Goal: Task Accomplishment & Management: Use online tool/utility

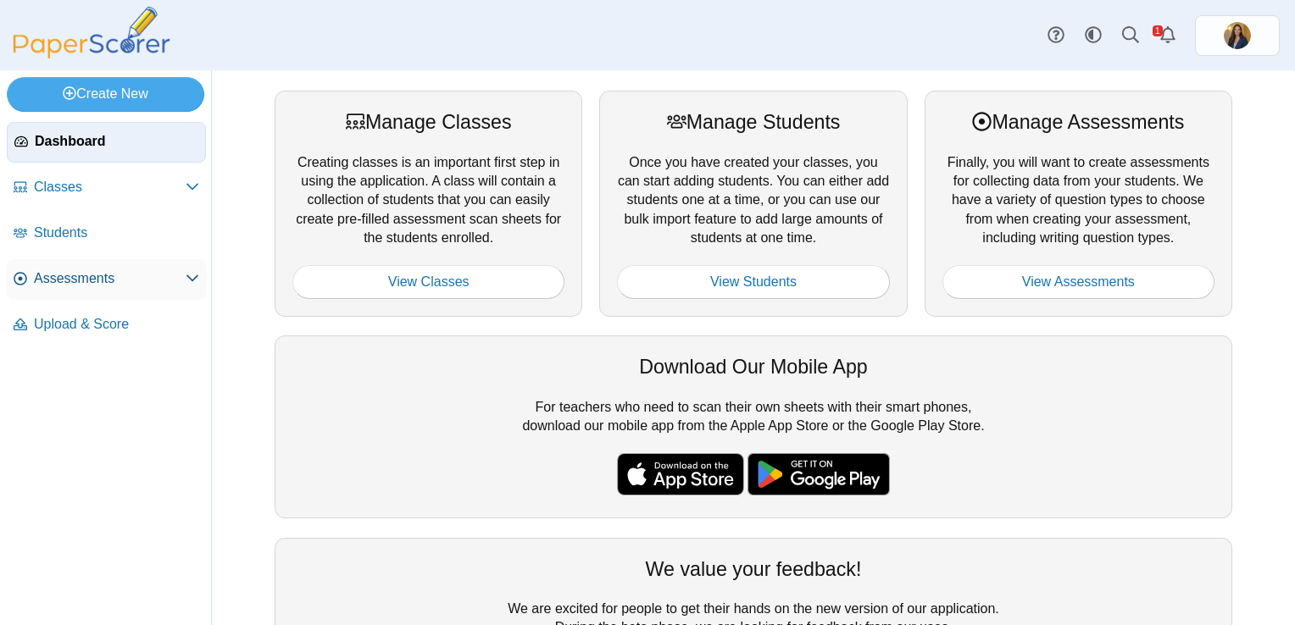
click at [51, 288] on link "Assessments" at bounding box center [106, 279] width 199 height 41
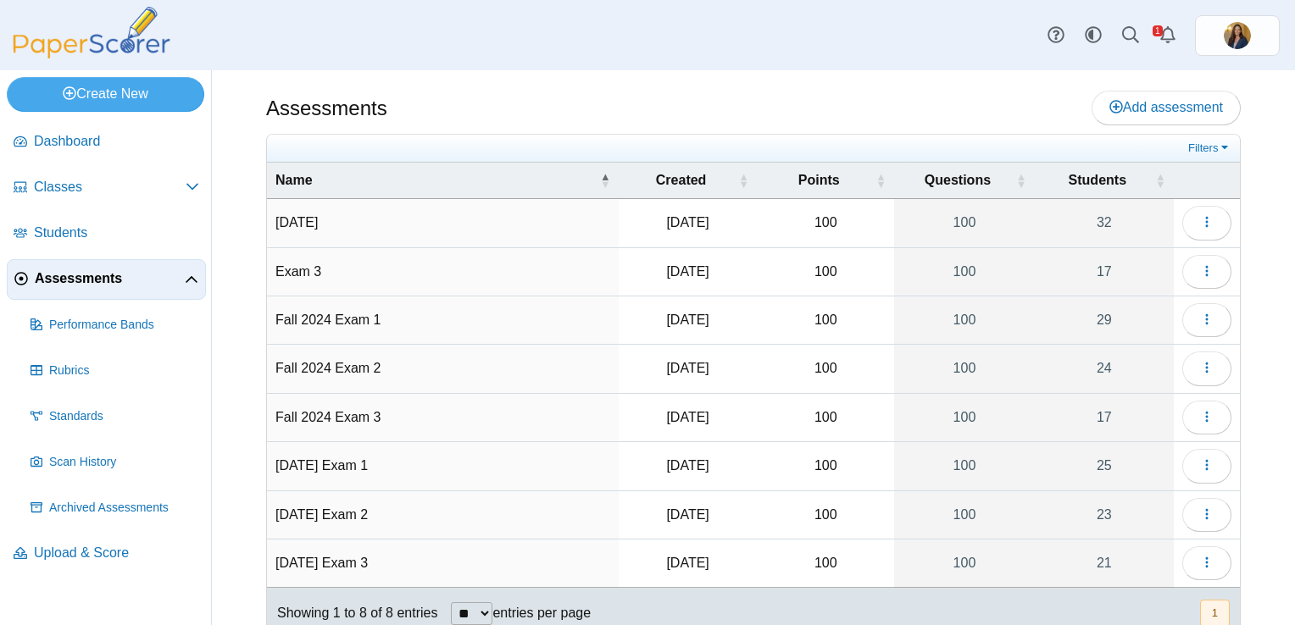
click at [308, 218] on td "Aug 2025" at bounding box center [443, 223] width 352 height 48
click at [75, 234] on span "Students" at bounding box center [116, 233] width 165 height 19
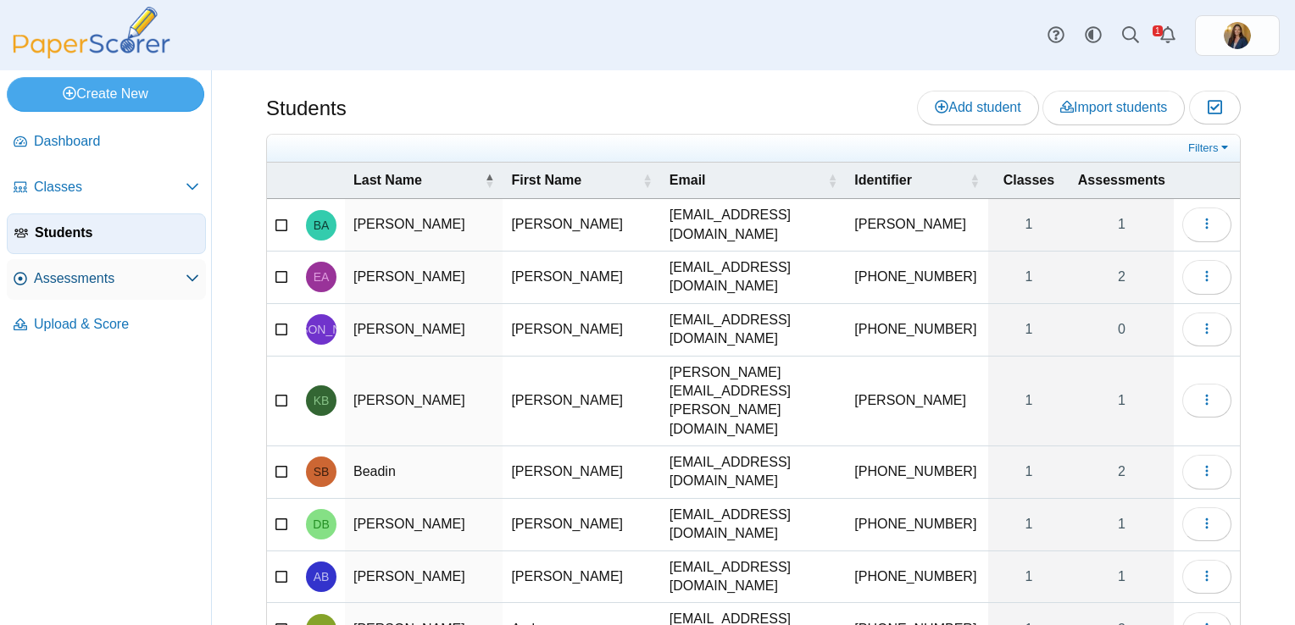
click at [70, 276] on span "Assessments" at bounding box center [110, 278] width 152 height 19
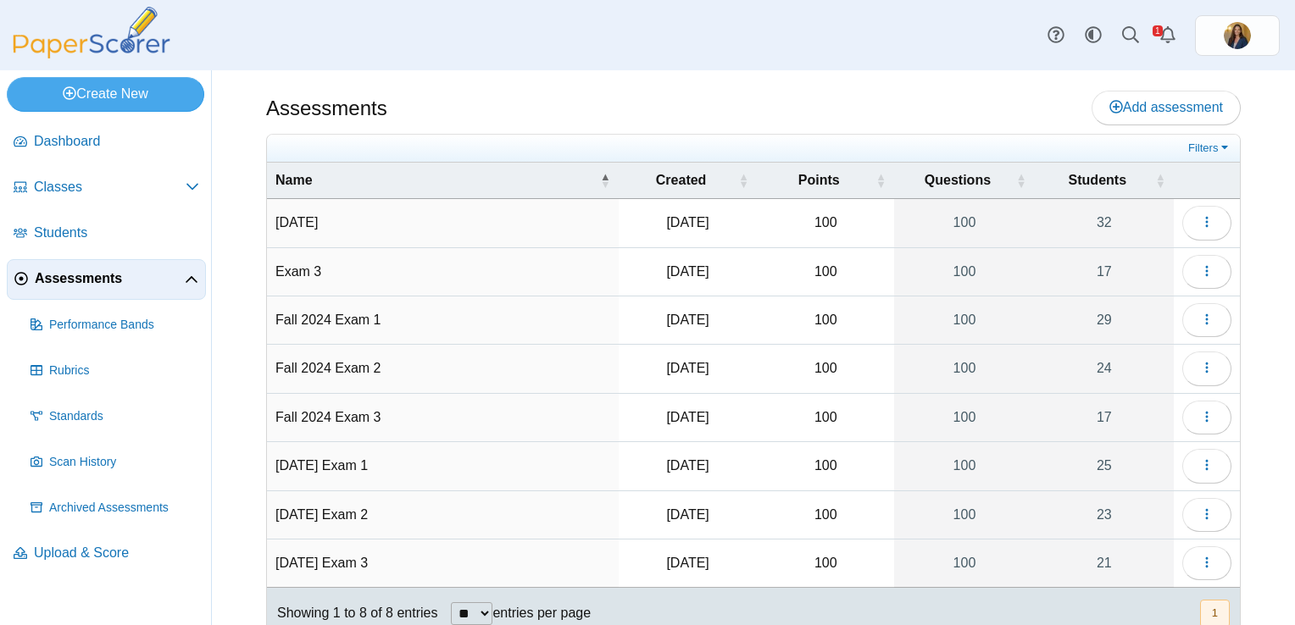
click at [539, 221] on td "Aug 2025" at bounding box center [443, 223] width 352 height 48
click at [779, 211] on td "100" at bounding box center [825, 223] width 137 height 48
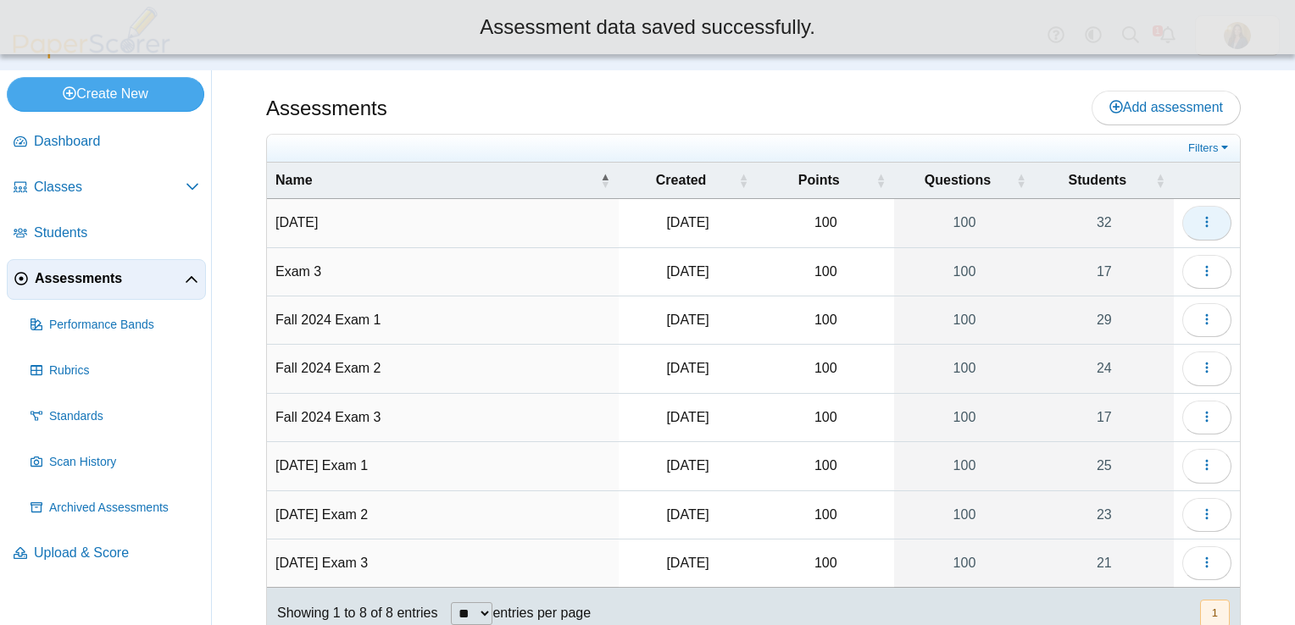
click at [1202, 213] on button "button" at bounding box center [1206, 223] width 49 height 34
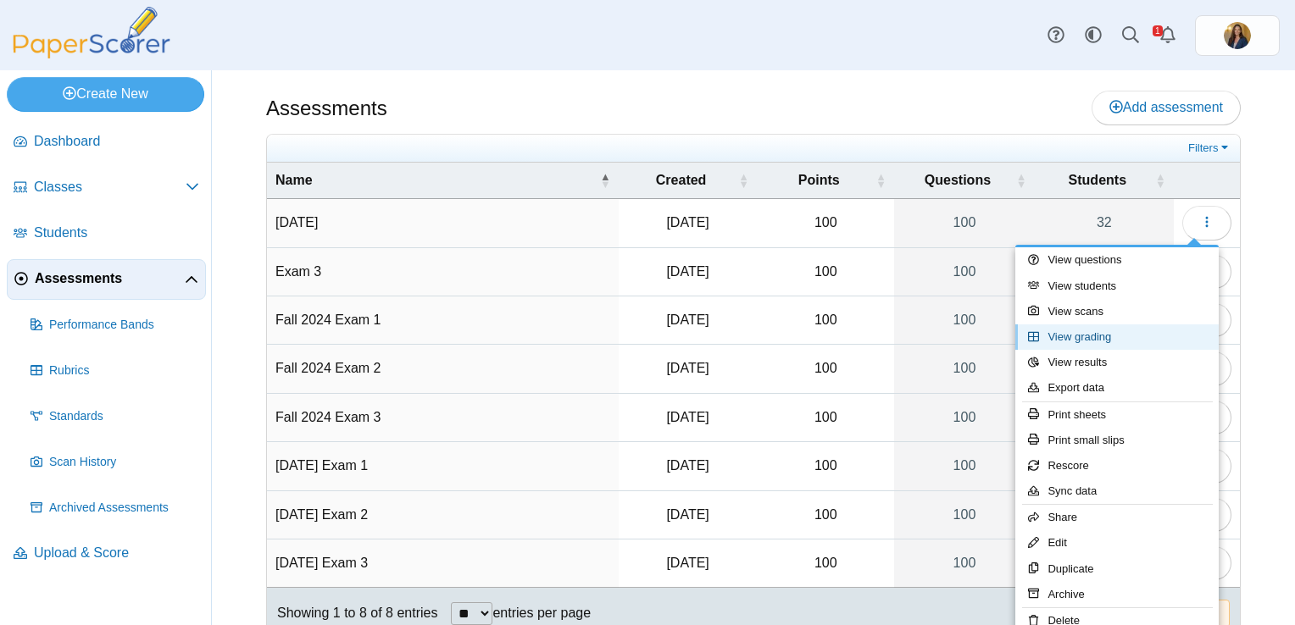
click at [1124, 334] on link "View grading" at bounding box center [1116, 337] width 203 height 25
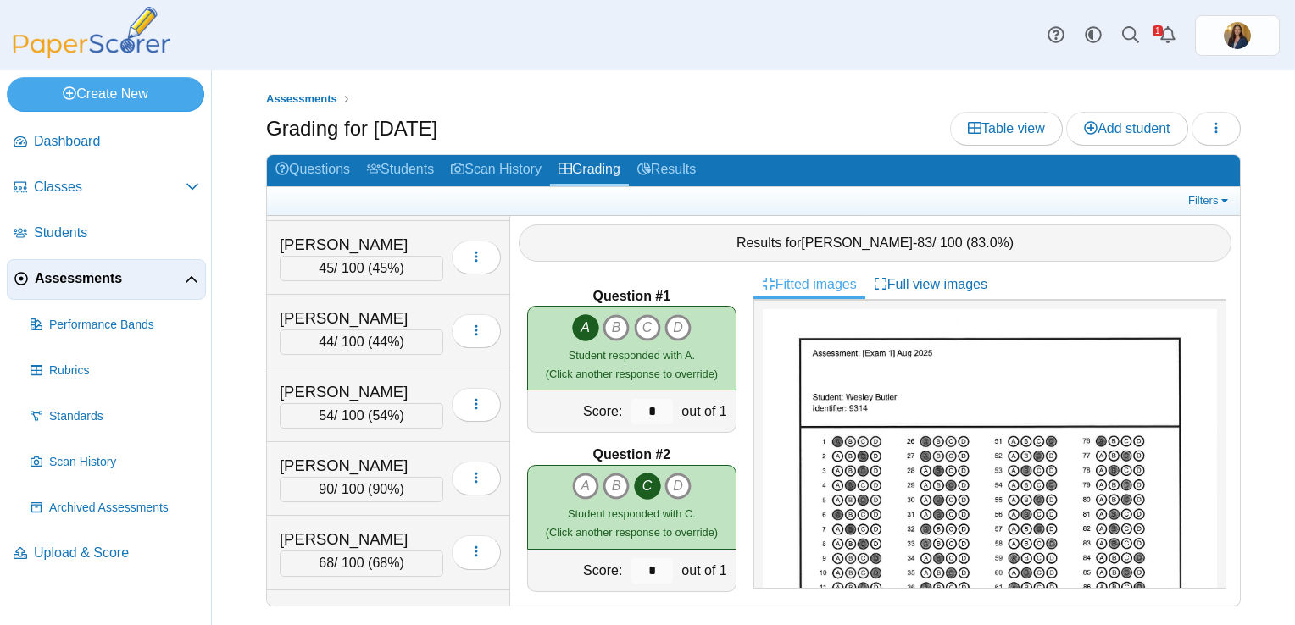
scroll to position [508, 0]
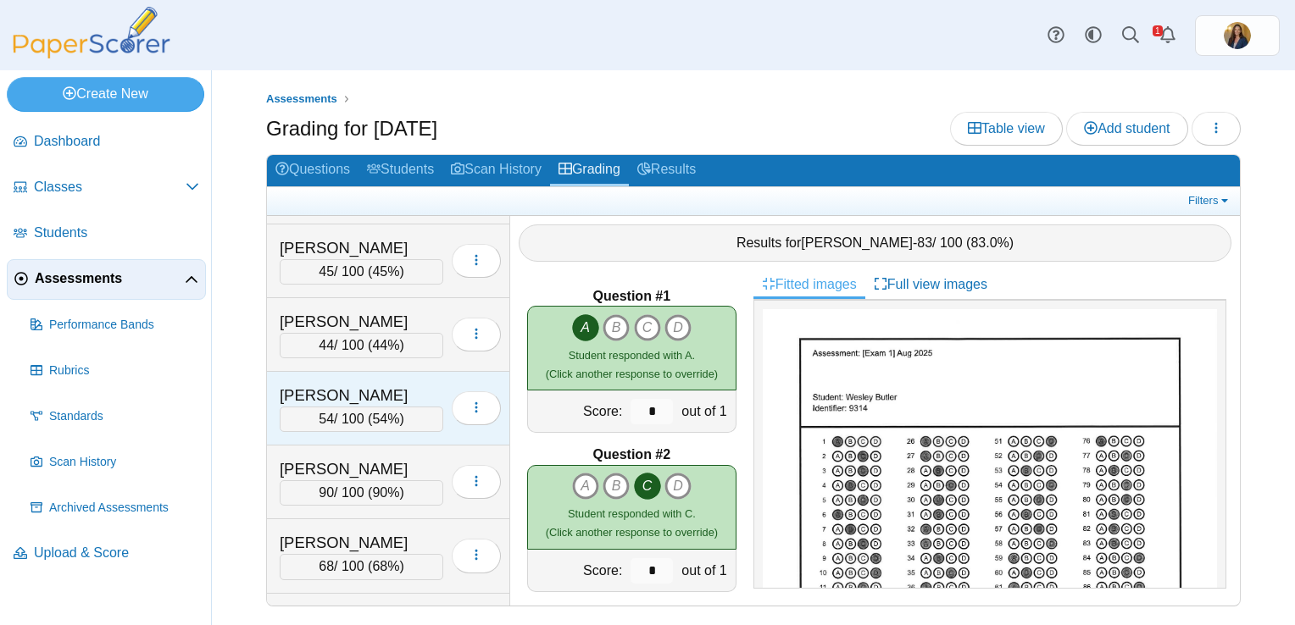
click at [353, 374] on div "Gonzalez, Mariana 54 / 100 ( 54% ) Loading…" at bounding box center [388, 409] width 243 height 74
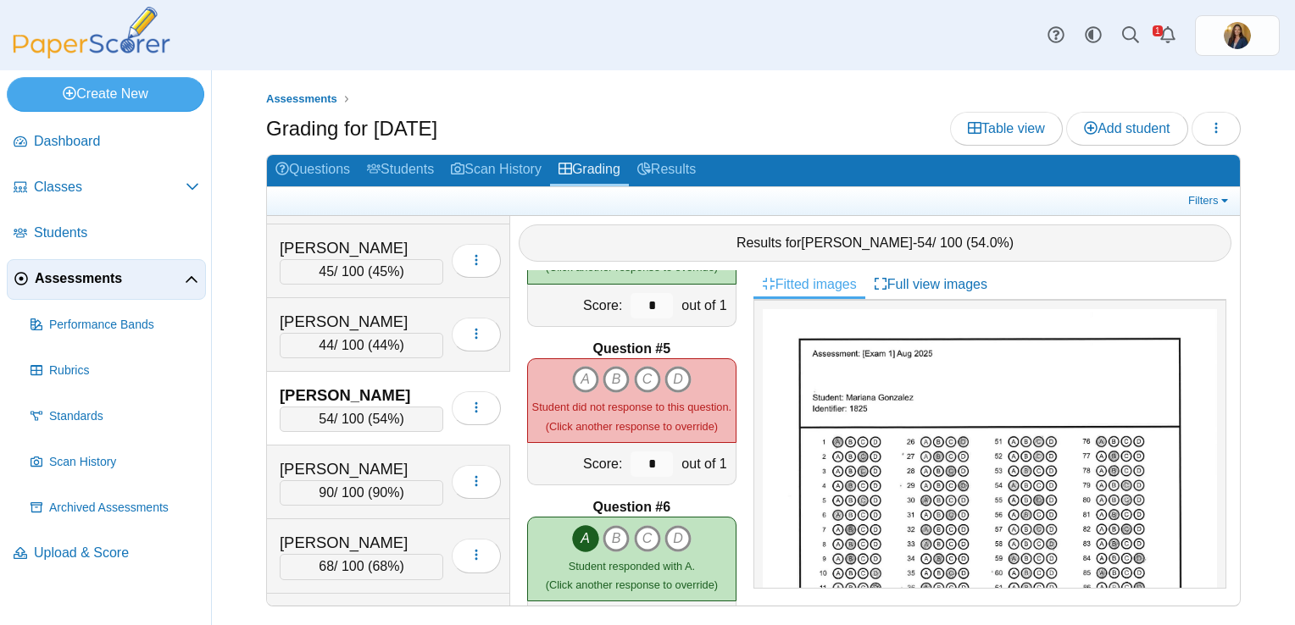
scroll to position [593, 0]
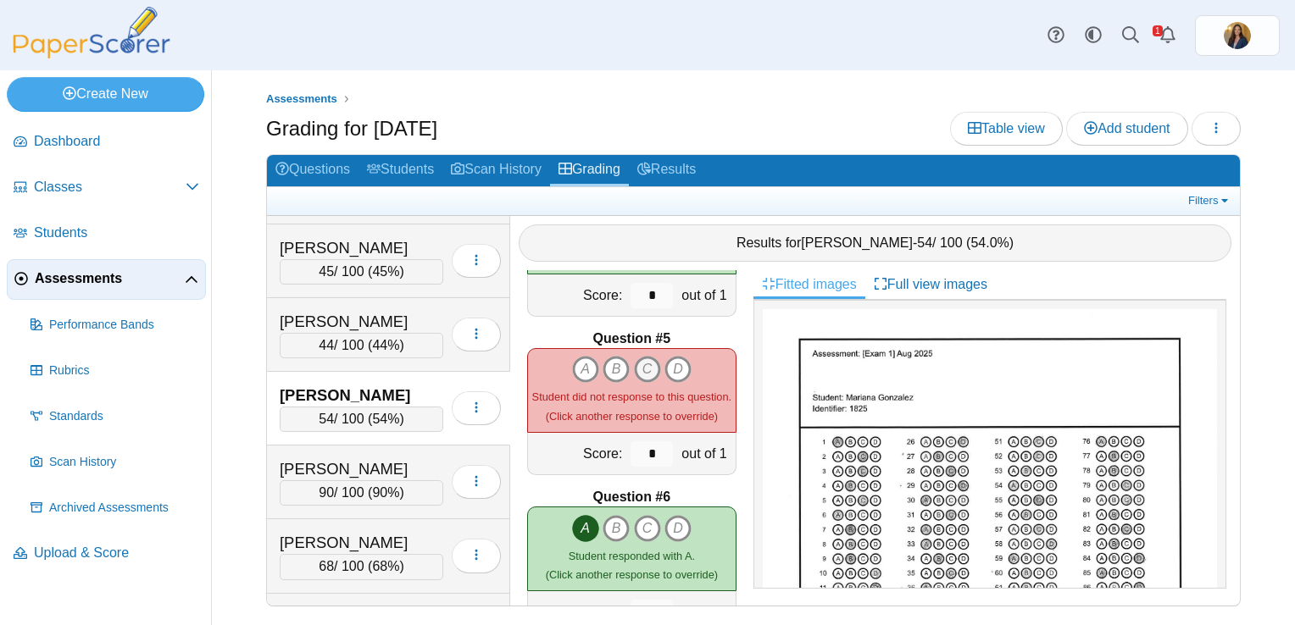
click at [641, 356] on icon "C" at bounding box center [647, 369] width 27 height 27
type input "*"
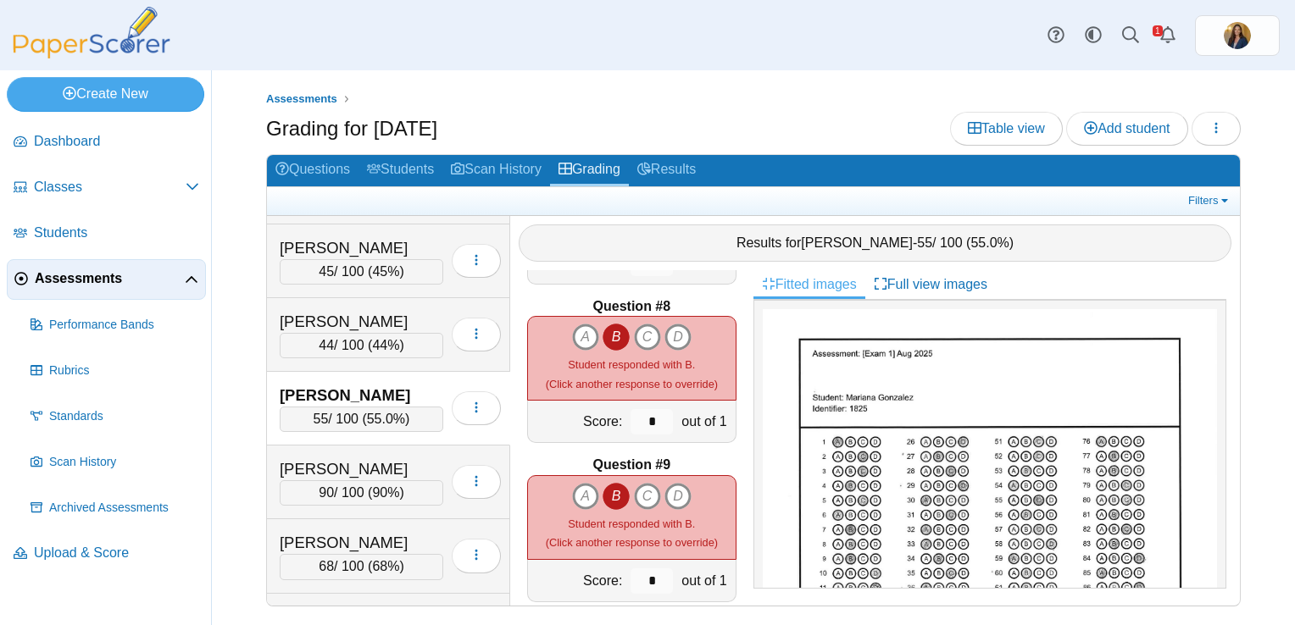
scroll to position [85, 0]
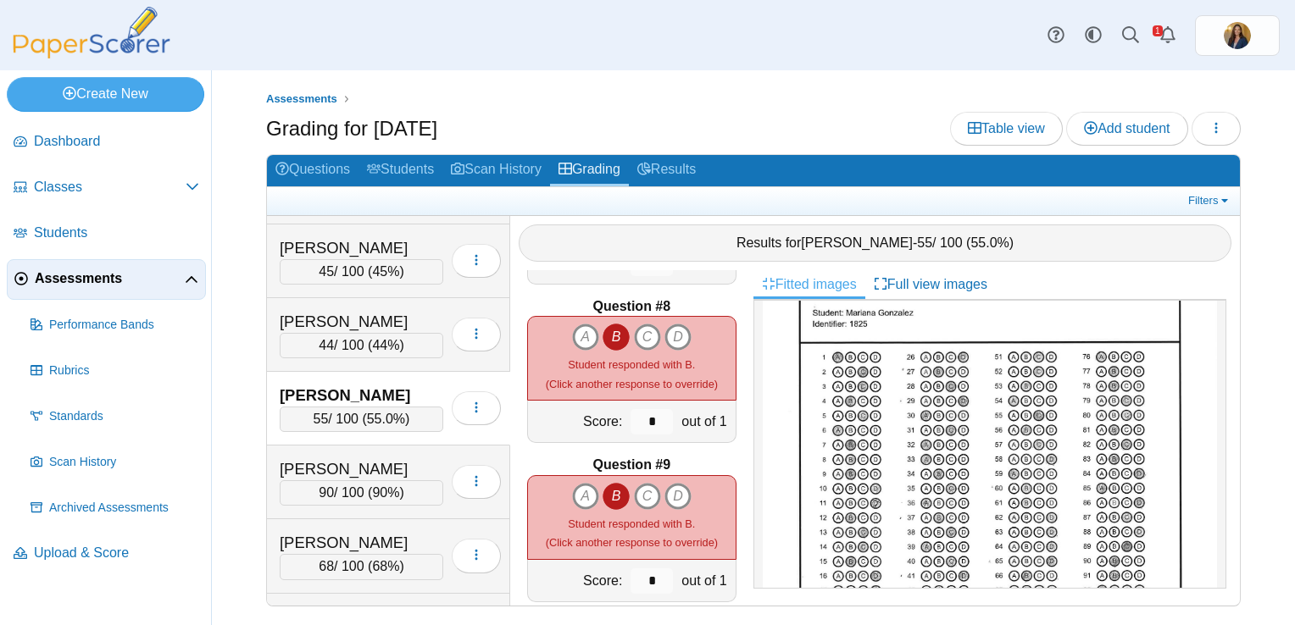
click at [607, 333] on icon "B" at bounding box center [615, 337] width 27 height 27
click at [613, 339] on icon "B" at bounding box center [615, 337] width 27 height 27
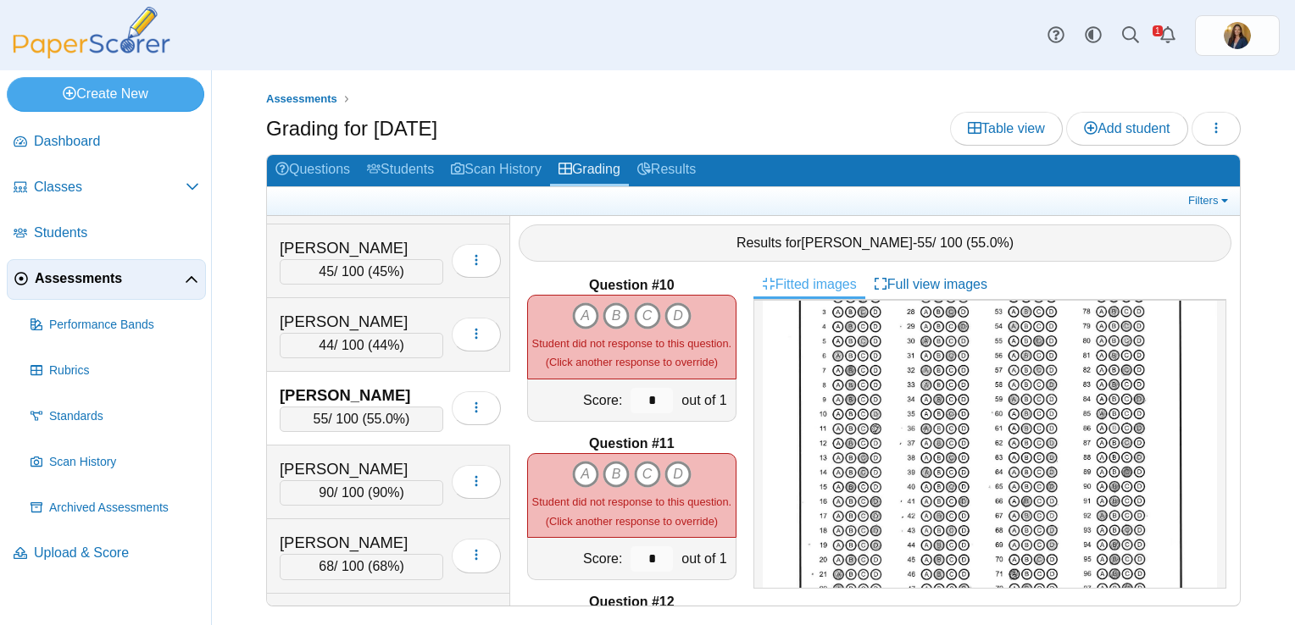
scroll to position [169, 0]
click at [679, 303] on icon "D" at bounding box center [677, 316] width 27 height 27
type input "*"
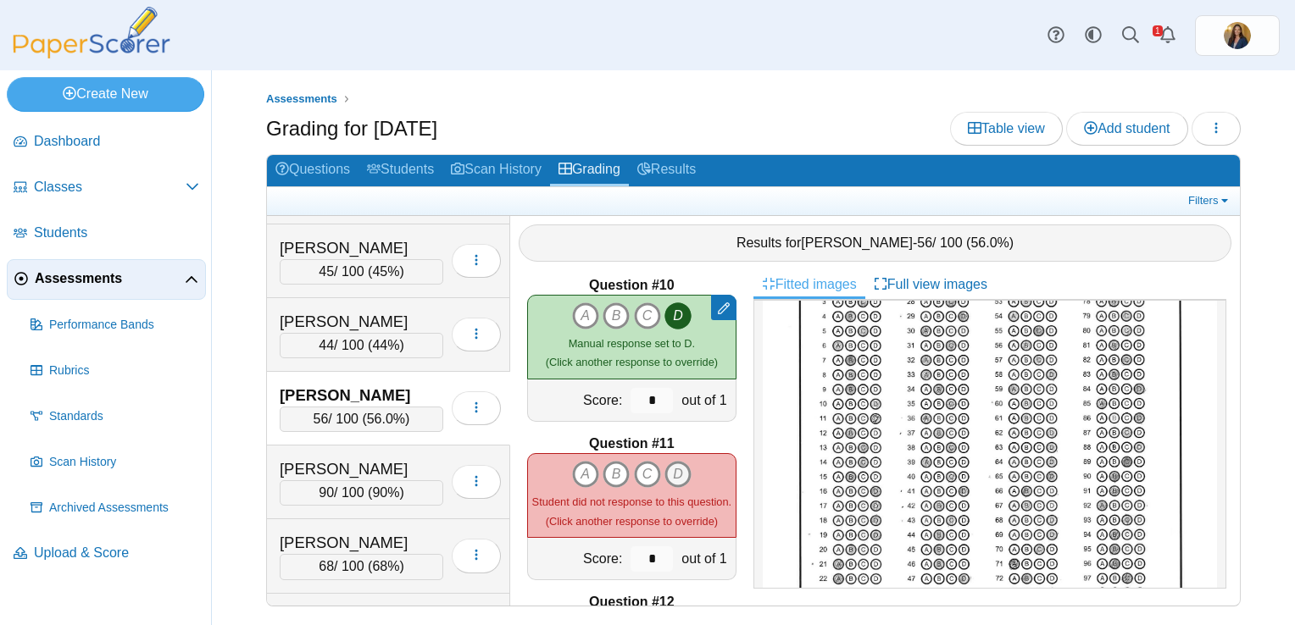
click at [674, 461] on icon "D" at bounding box center [677, 474] width 27 height 27
type input "*"
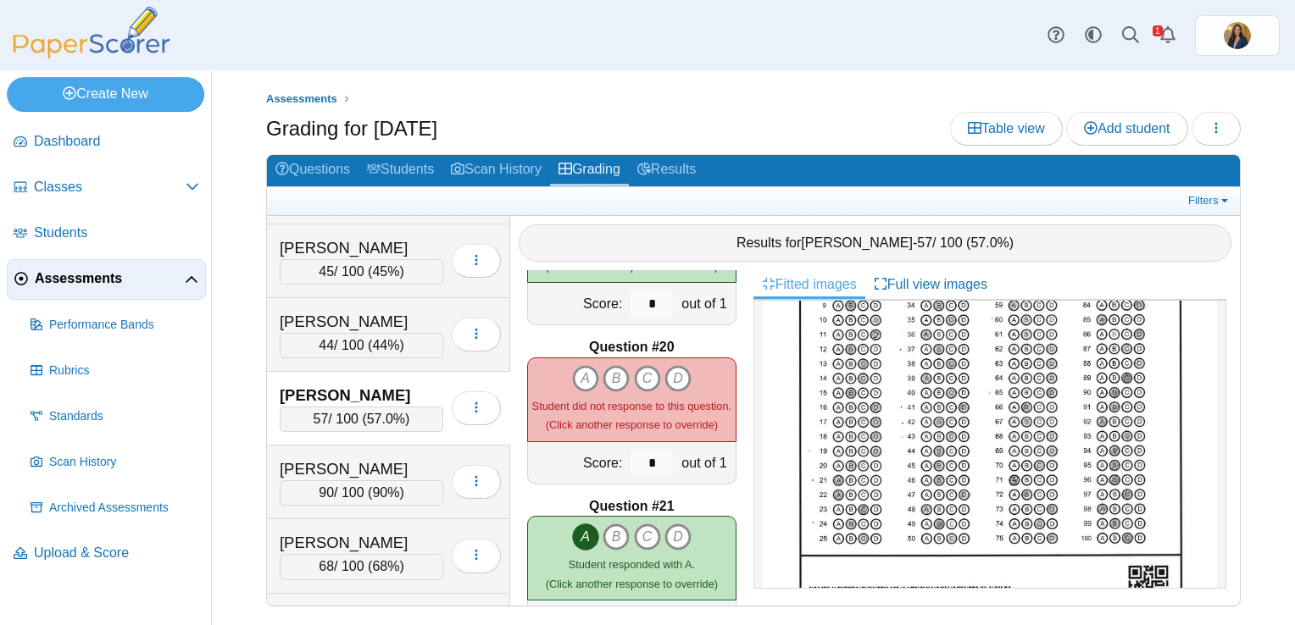
scroll to position [305, 0]
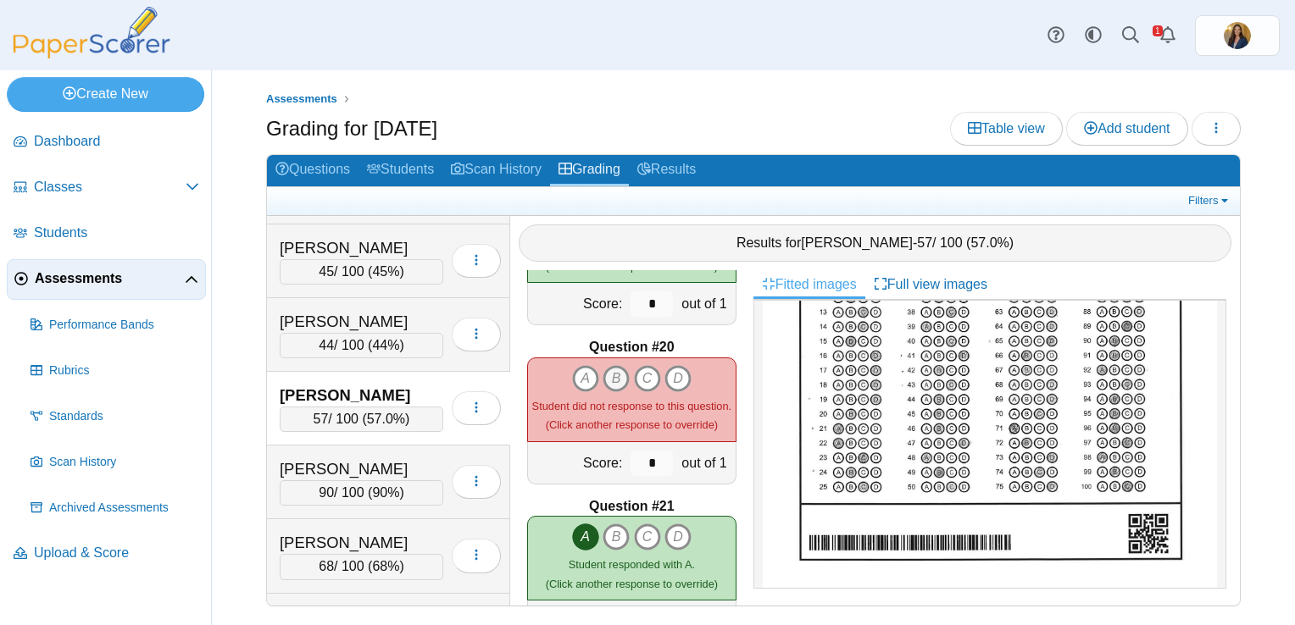
click at [610, 366] on icon "B" at bounding box center [615, 378] width 27 height 27
type input "*"
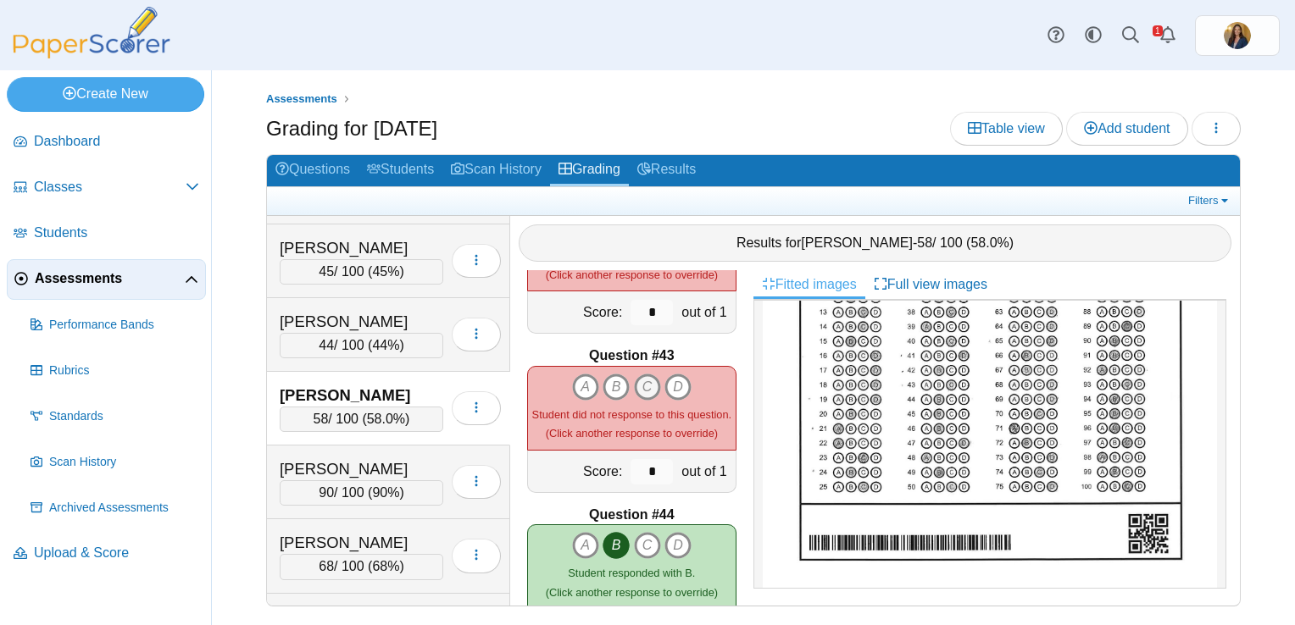
click at [643, 374] on icon "C" at bounding box center [647, 387] width 27 height 27
type input "*"
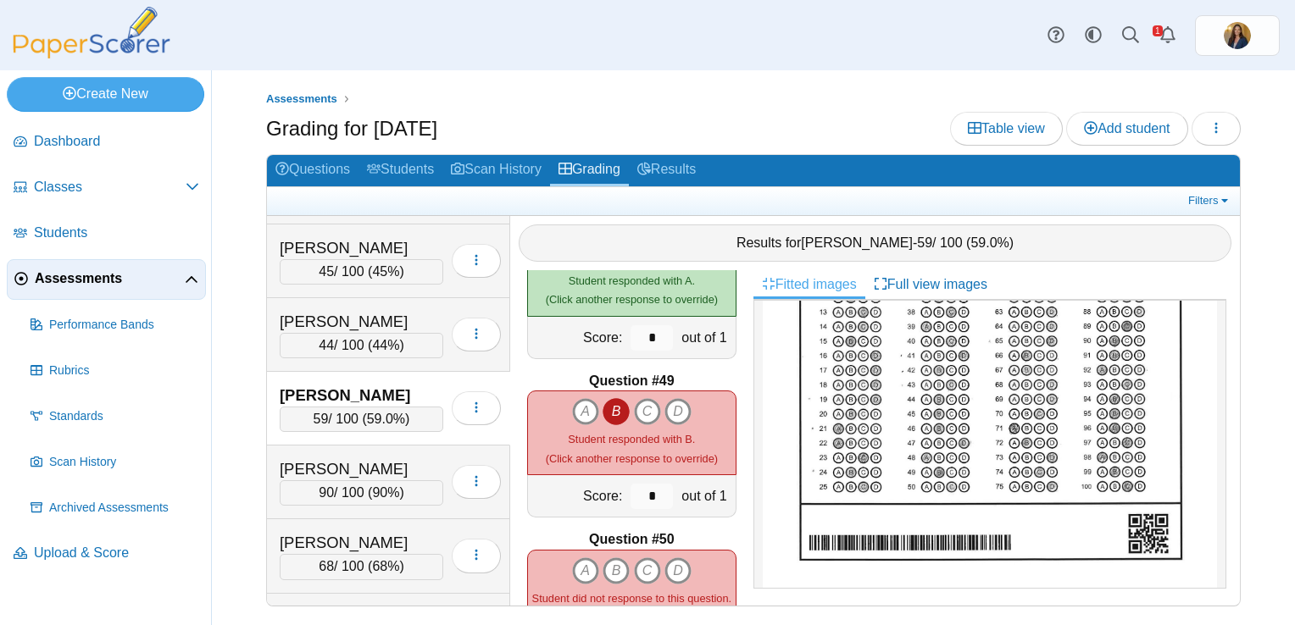
scroll to position [7626, 0]
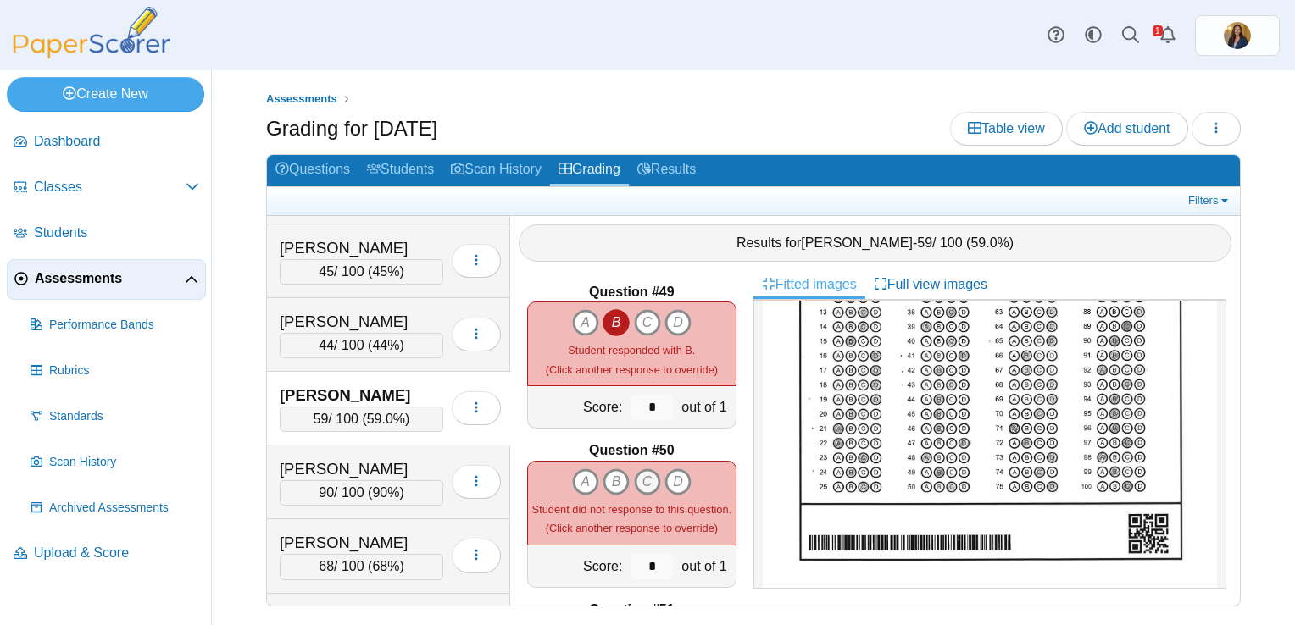
click at [641, 479] on icon "C" at bounding box center [647, 482] width 27 height 27
type input "*"
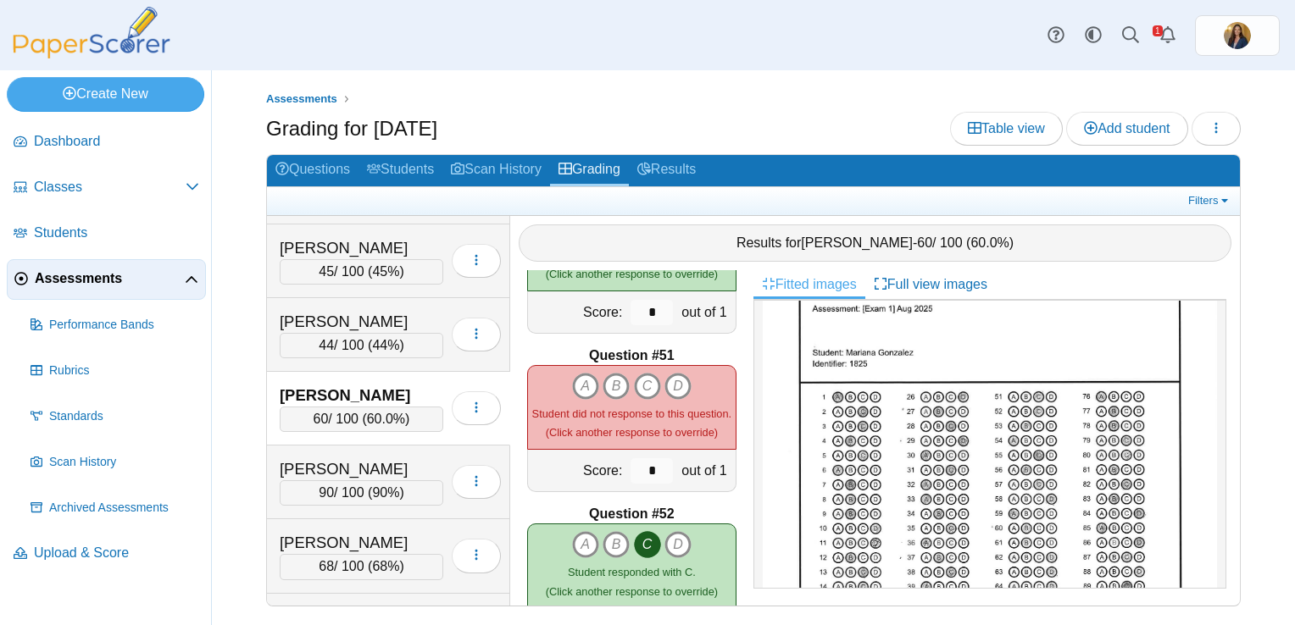
scroll to position [85, 0]
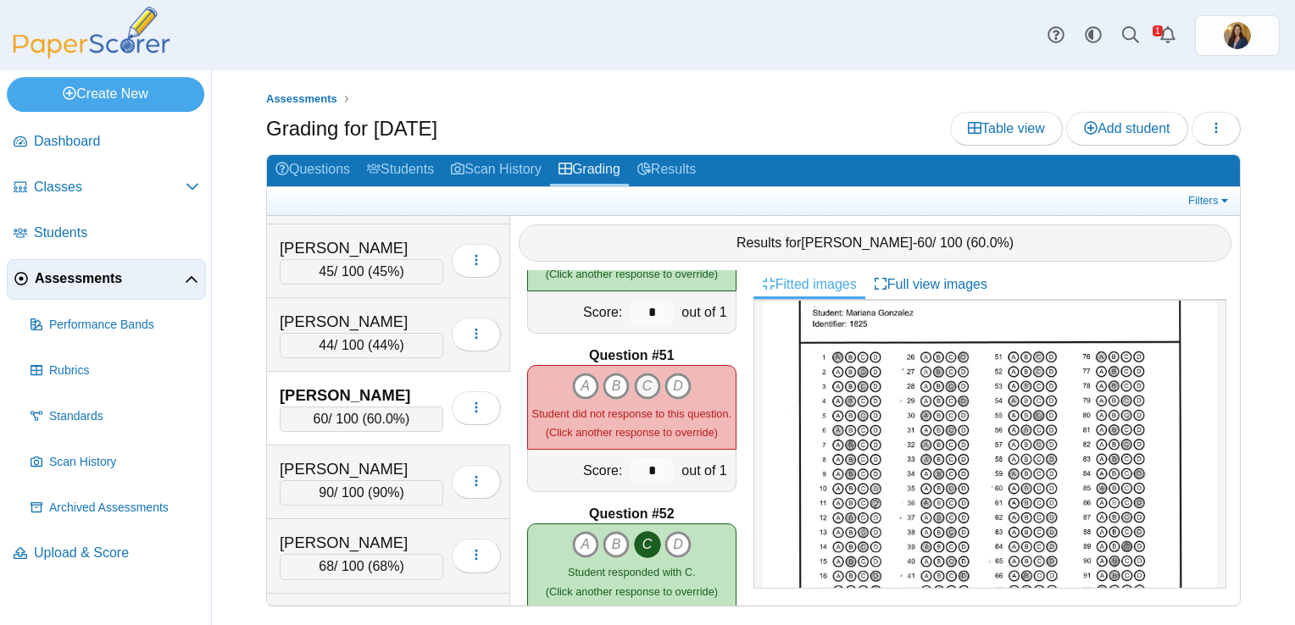
click at [641, 373] on icon "C" at bounding box center [647, 386] width 27 height 27
type input "*"
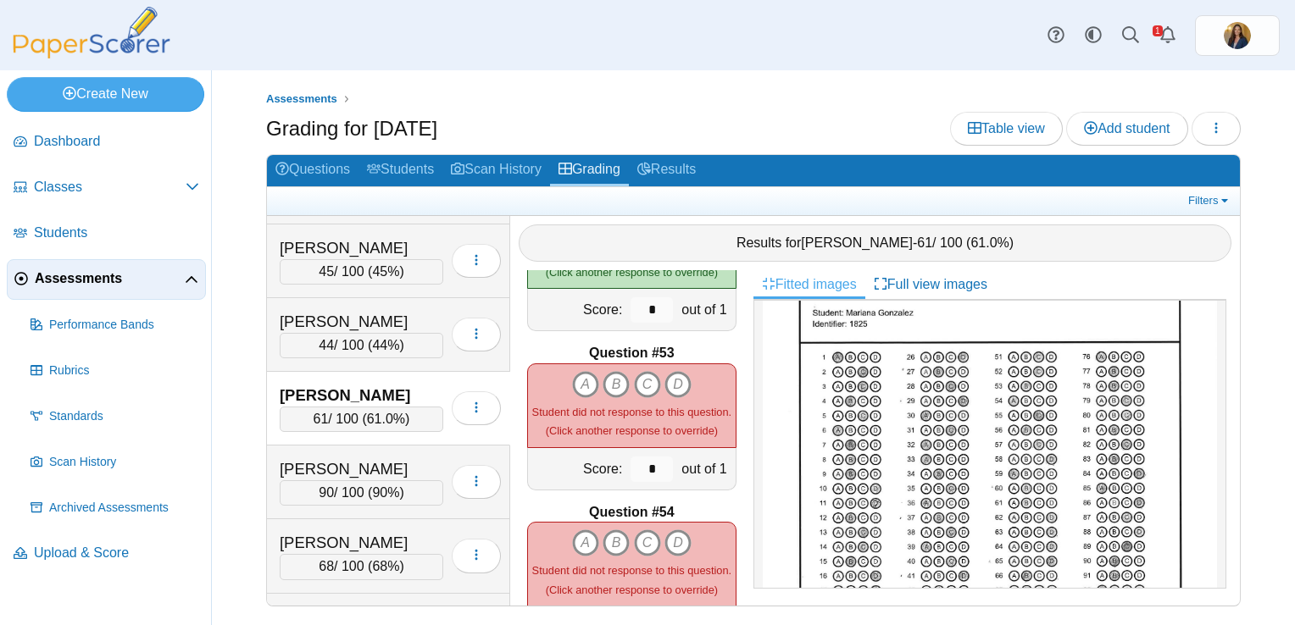
scroll to position [8219, 0]
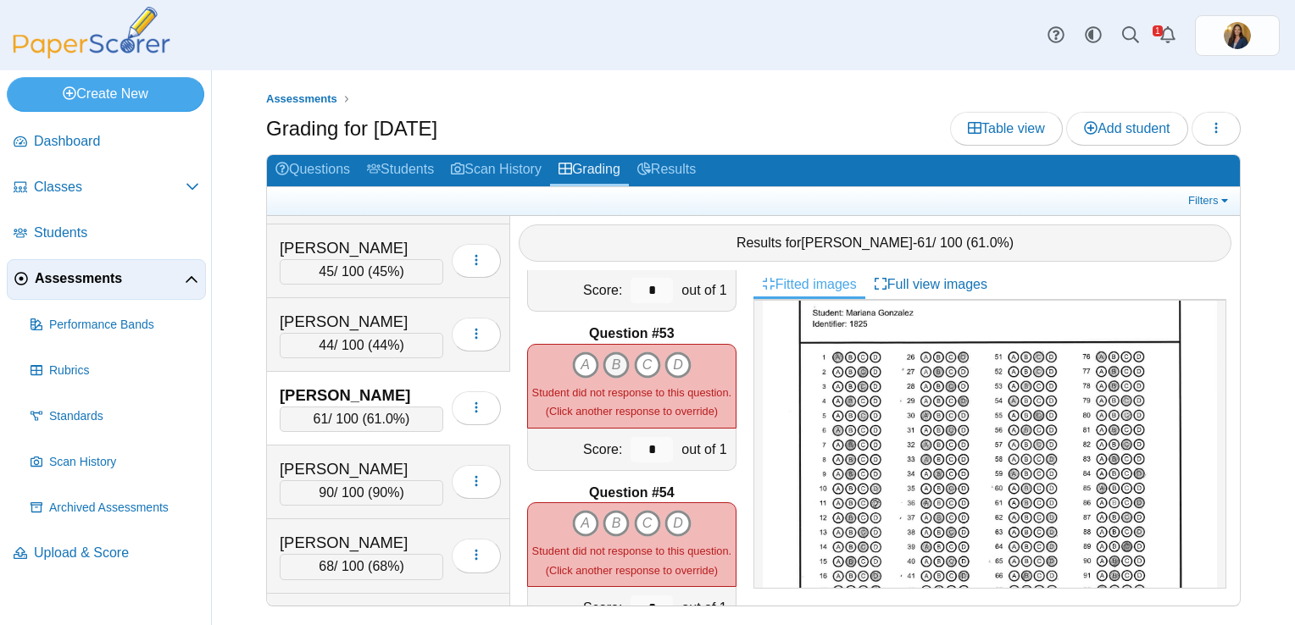
click at [606, 354] on icon "B" at bounding box center [615, 365] width 27 height 27
type input "*"
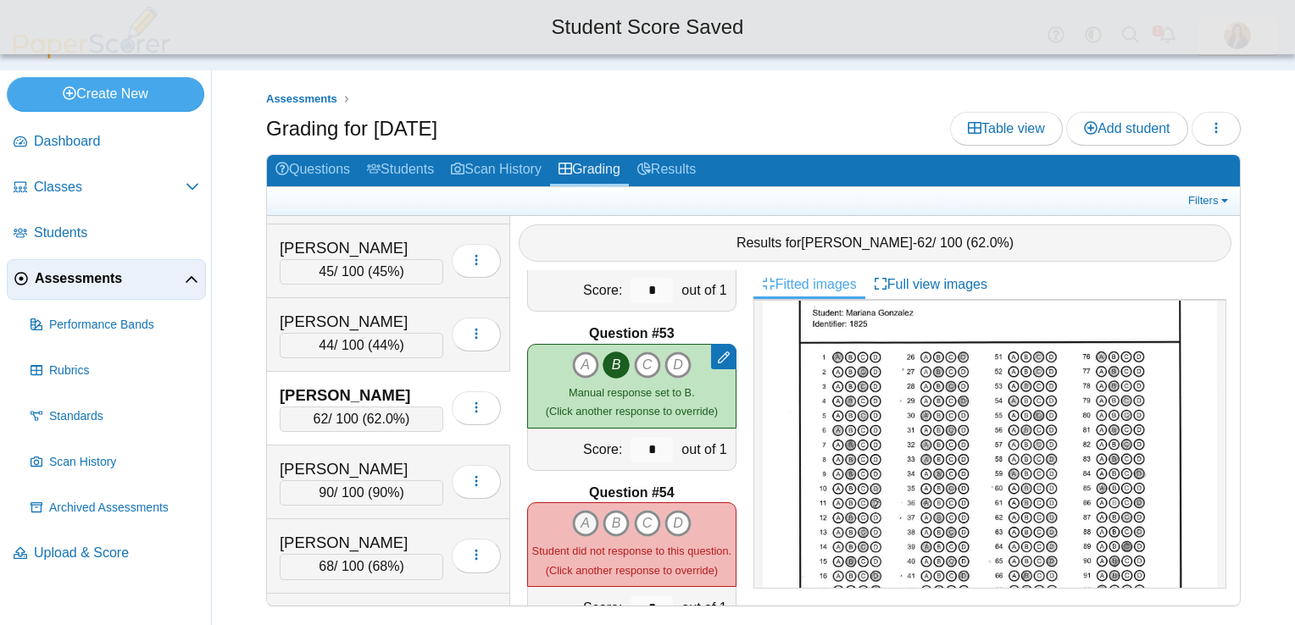
click at [580, 510] on icon "A" at bounding box center [585, 523] width 27 height 27
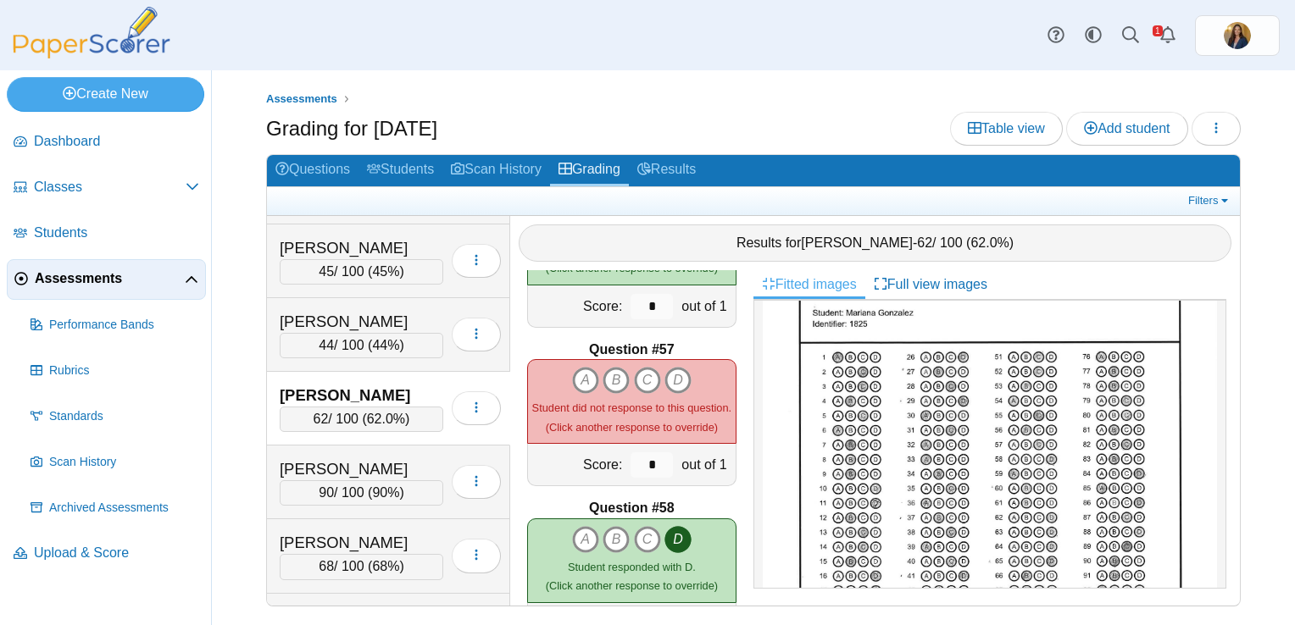
scroll to position [8897, 0]
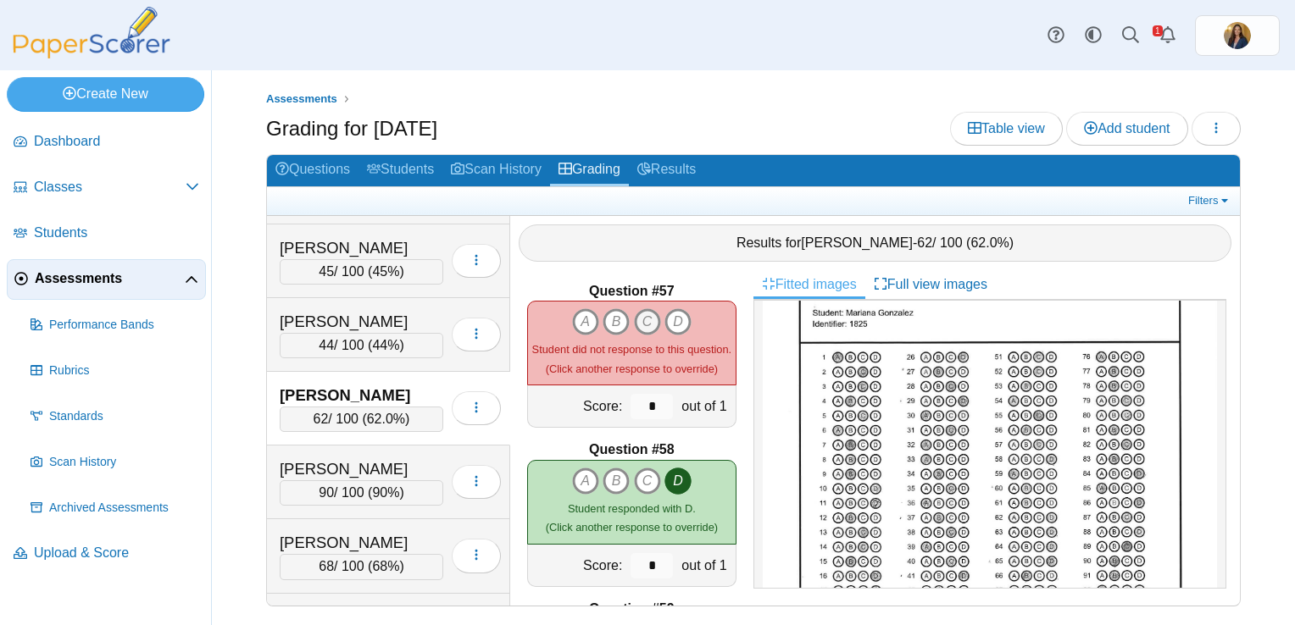
click at [637, 310] on icon "C" at bounding box center [647, 321] width 27 height 27
type input "*"
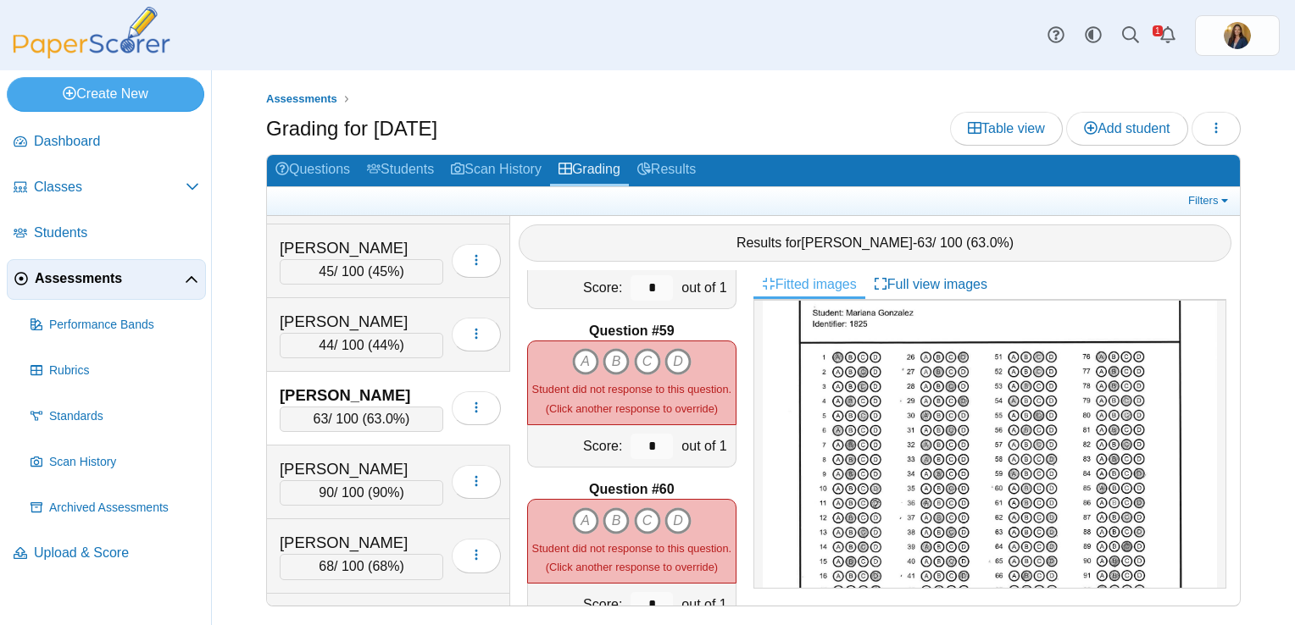
scroll to position [9151, 0]
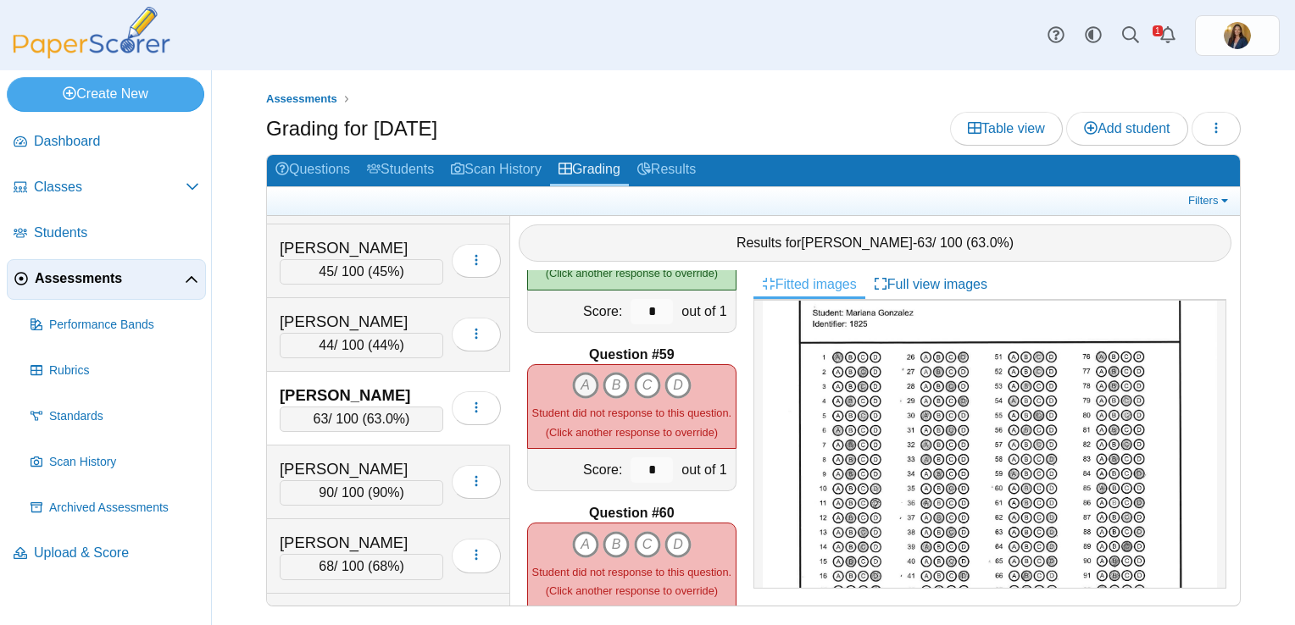
click at [573, 372] on icon "A" at bounding box center [585, 385] width 27 height 27
type input "*"
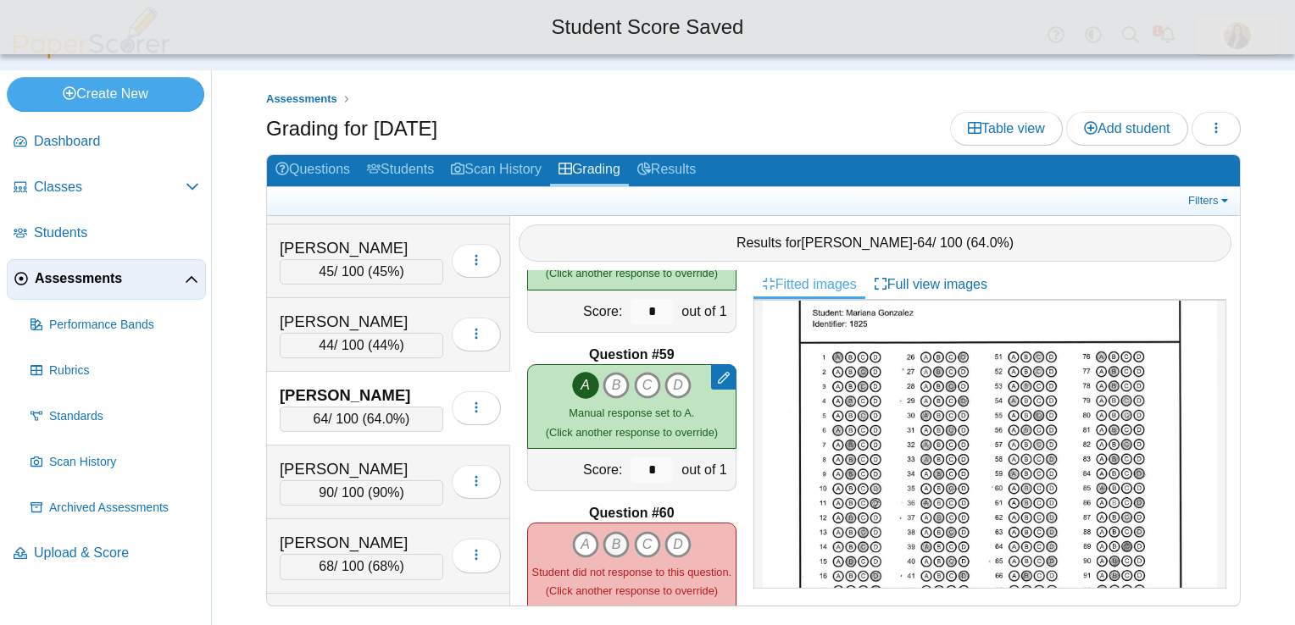
click at [611, 531] on icon "B" at bounding box center [615, 544] width 27 height 27
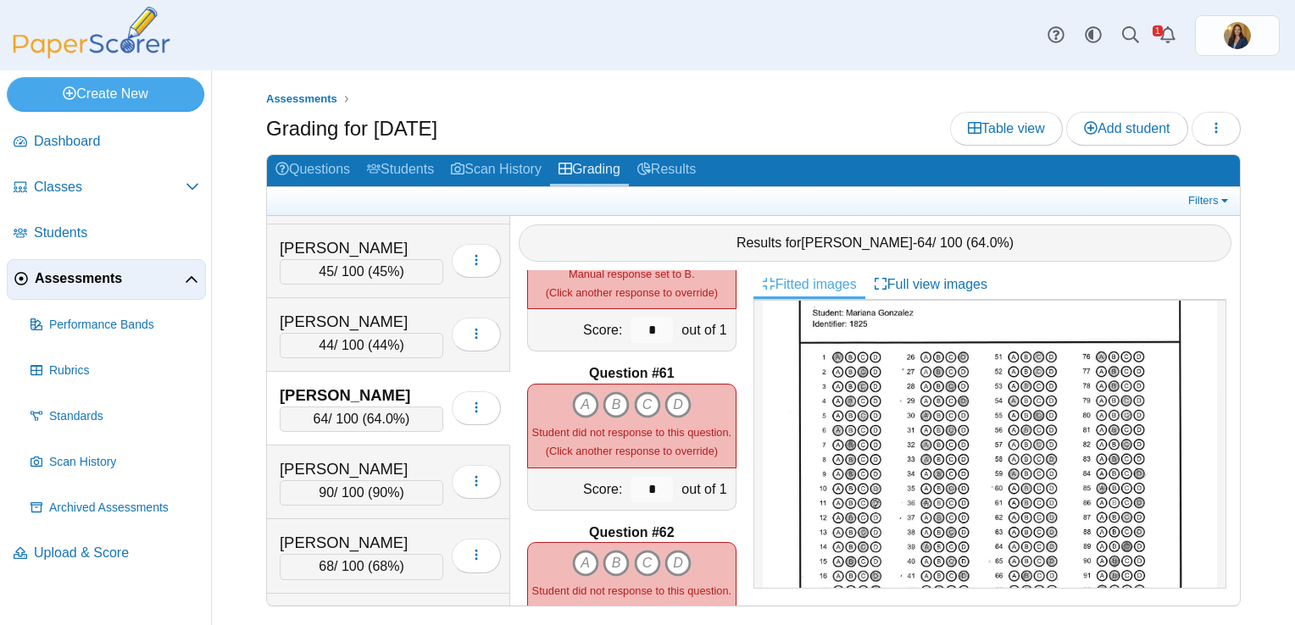
scroll to position [9490, 0]
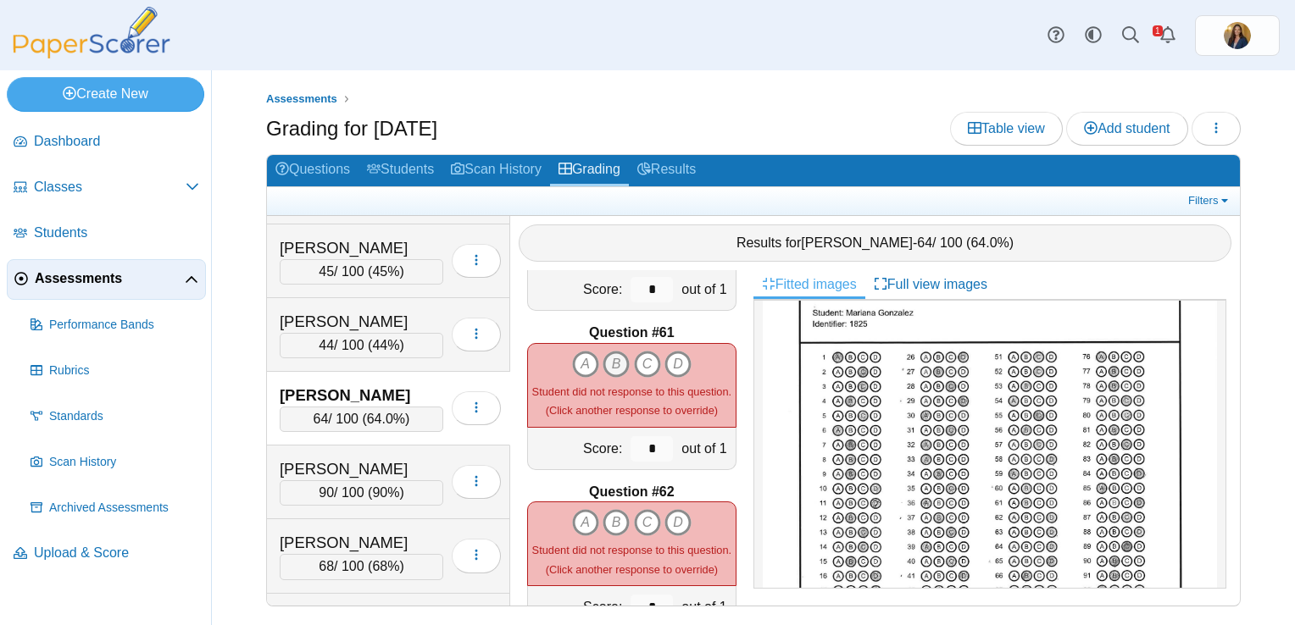
click at [610, 351] on icon "B" at bounding box center [615, 364] width 27 height 27
click at [674, 509] on icon "D" at bounding box center [677, 522] width 27 height 27
type input "*"
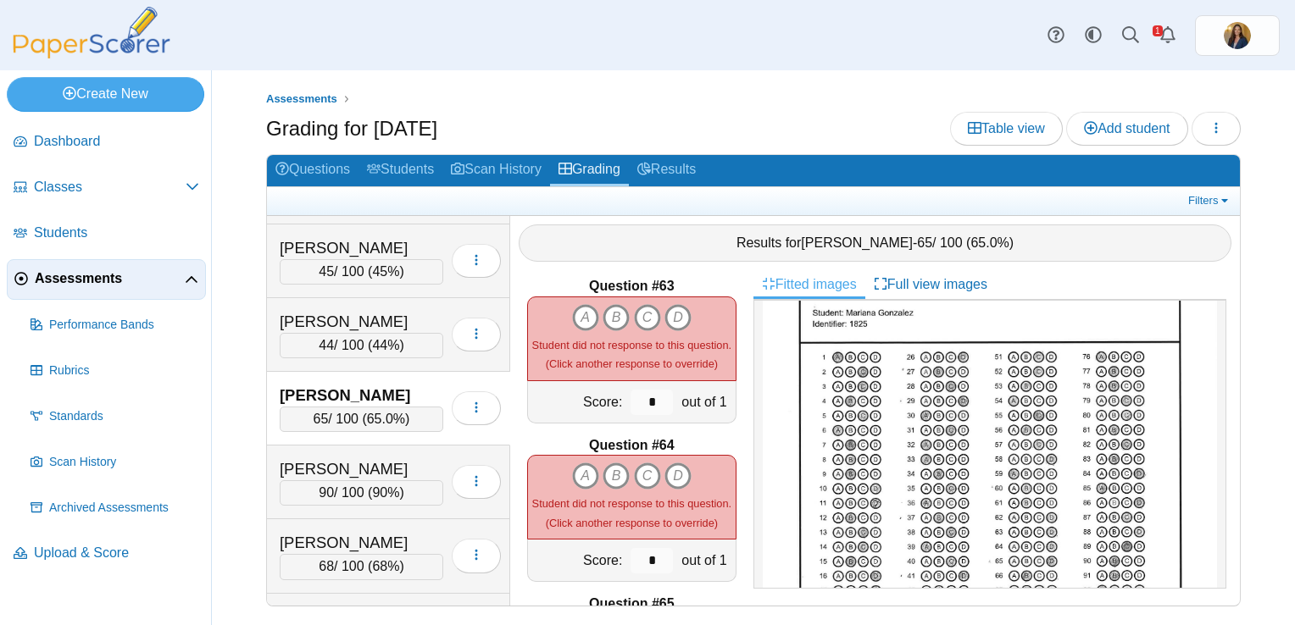
scroll to position [9829, 0]
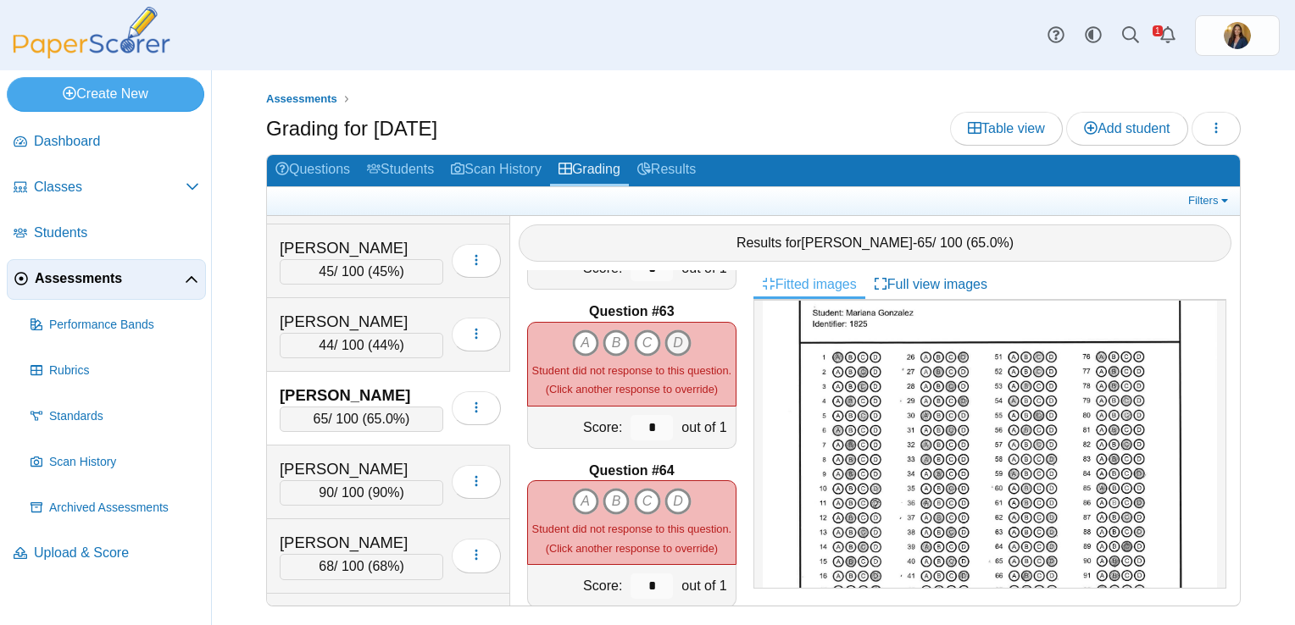
click at [668, 330] on icon "D" at bounding box center [677, 343] width 27 height 27
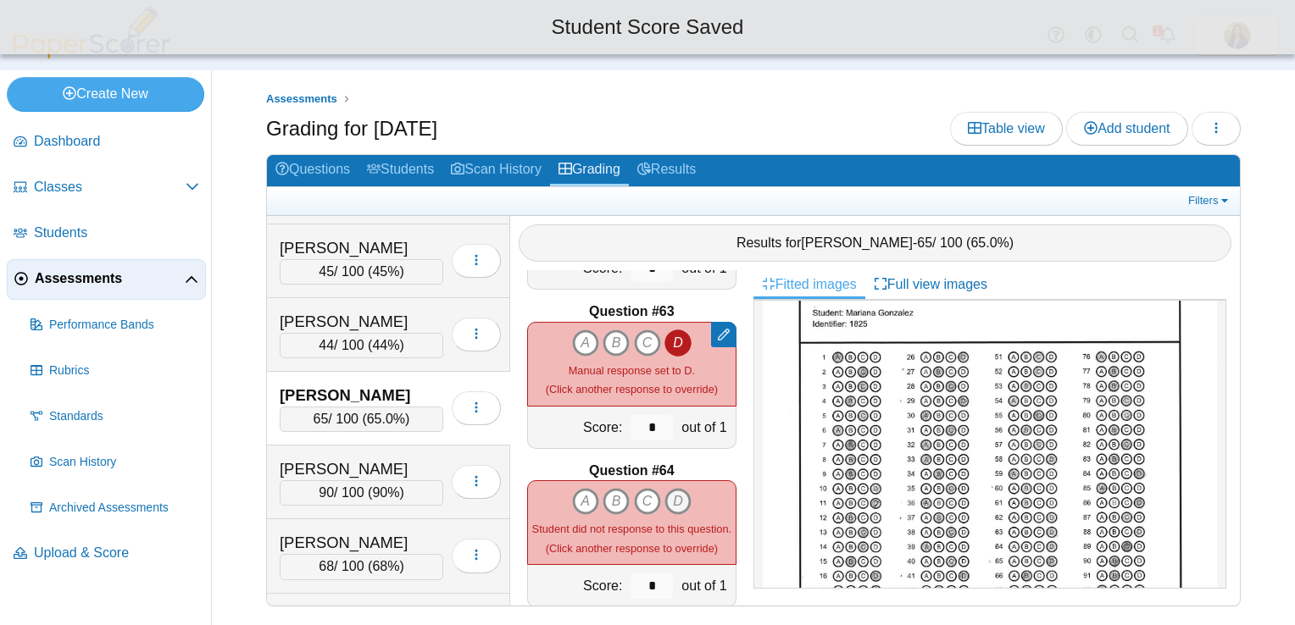
click at [678, 488] on icon "D" at bounding box center [677, 501] width 27 height 27
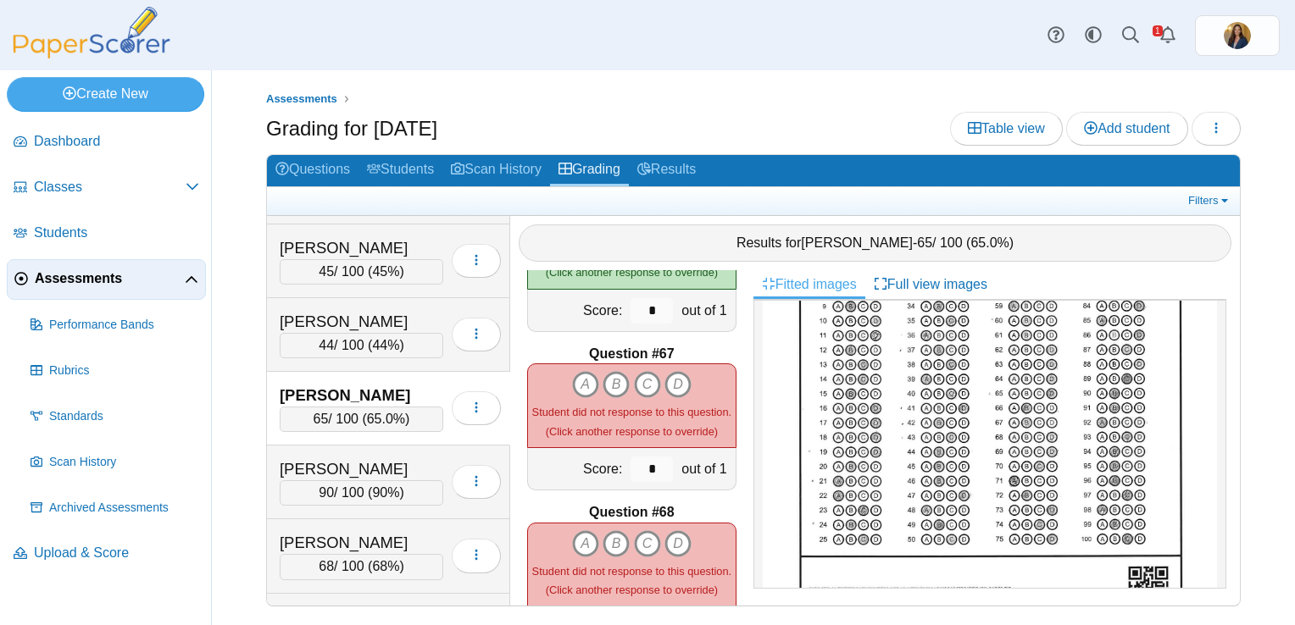
scroll to position [254, 0]
click at [605, 371] on icon "B" at bounding box center [615, 384] width 27 height 27
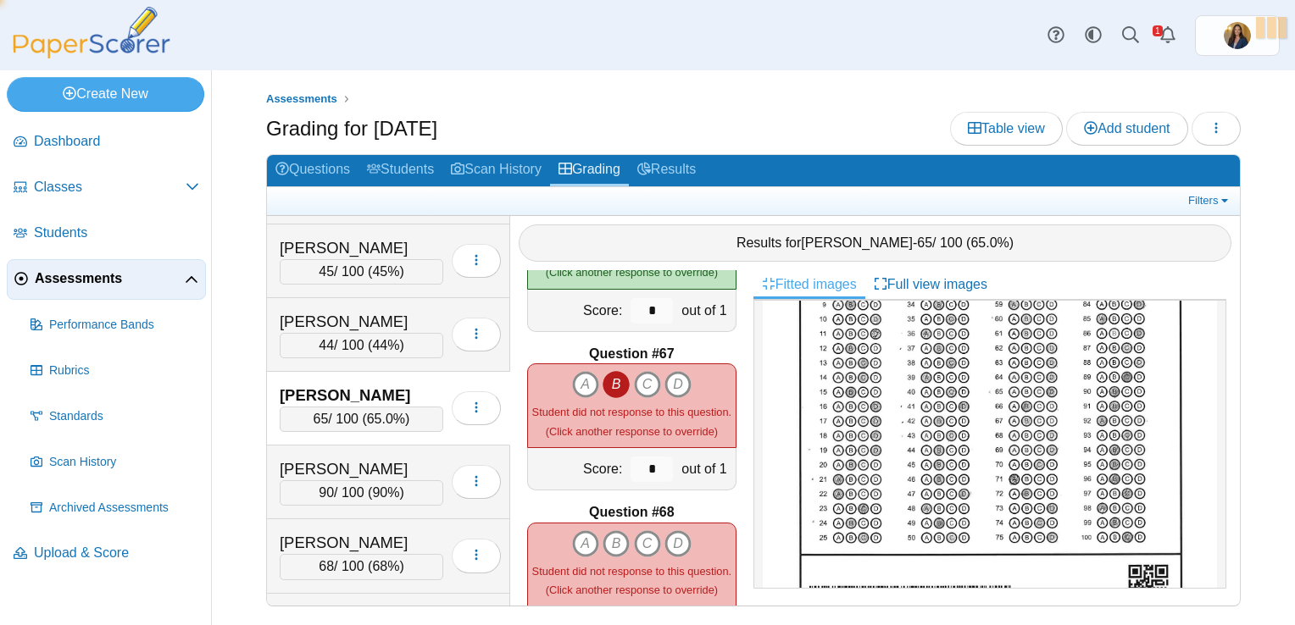
type input "*"
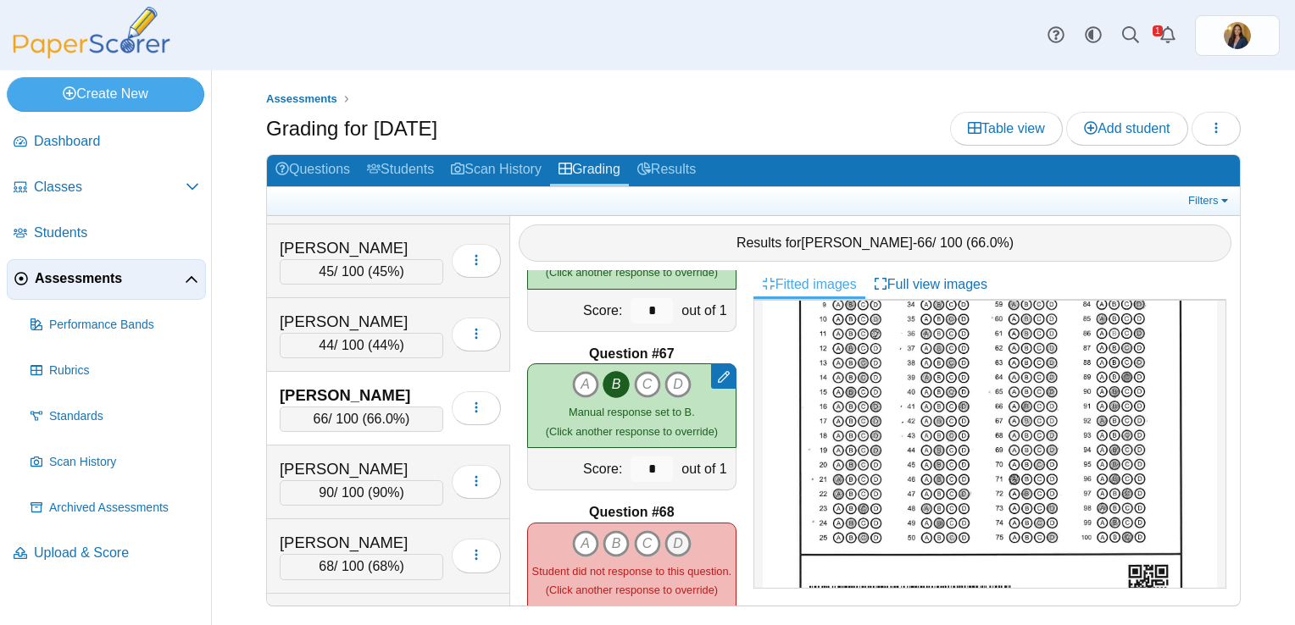
click at [681, 539] on icon "D" at bounding box center [677, 543] width 27 height 27
type input "*"
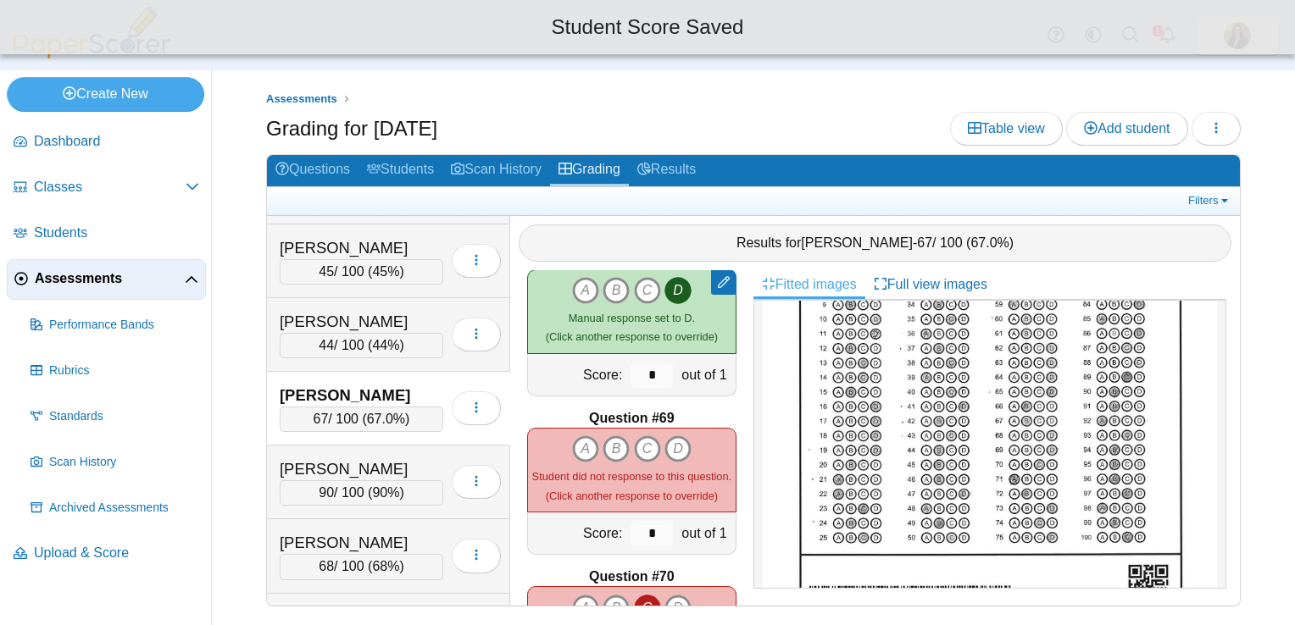
scroll to position [10761, 0]
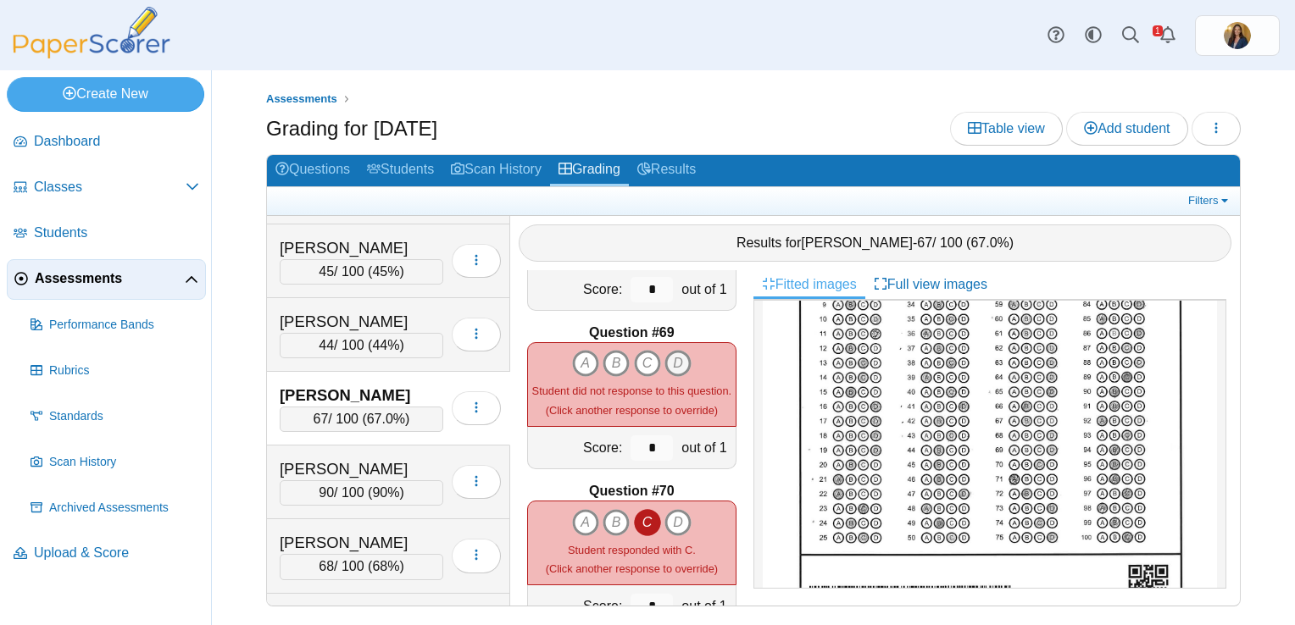
click at [668, 359] on icon "D" at bounding box center [677, 363] width 27 height 27
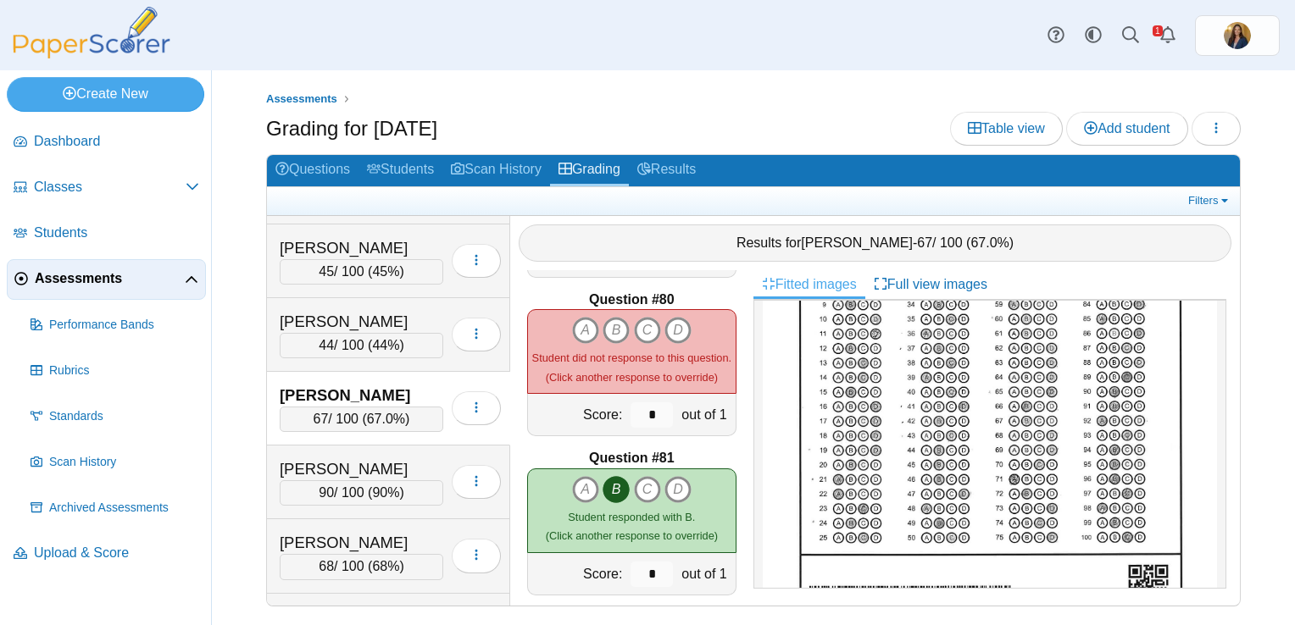
scroll to position [85, 0]
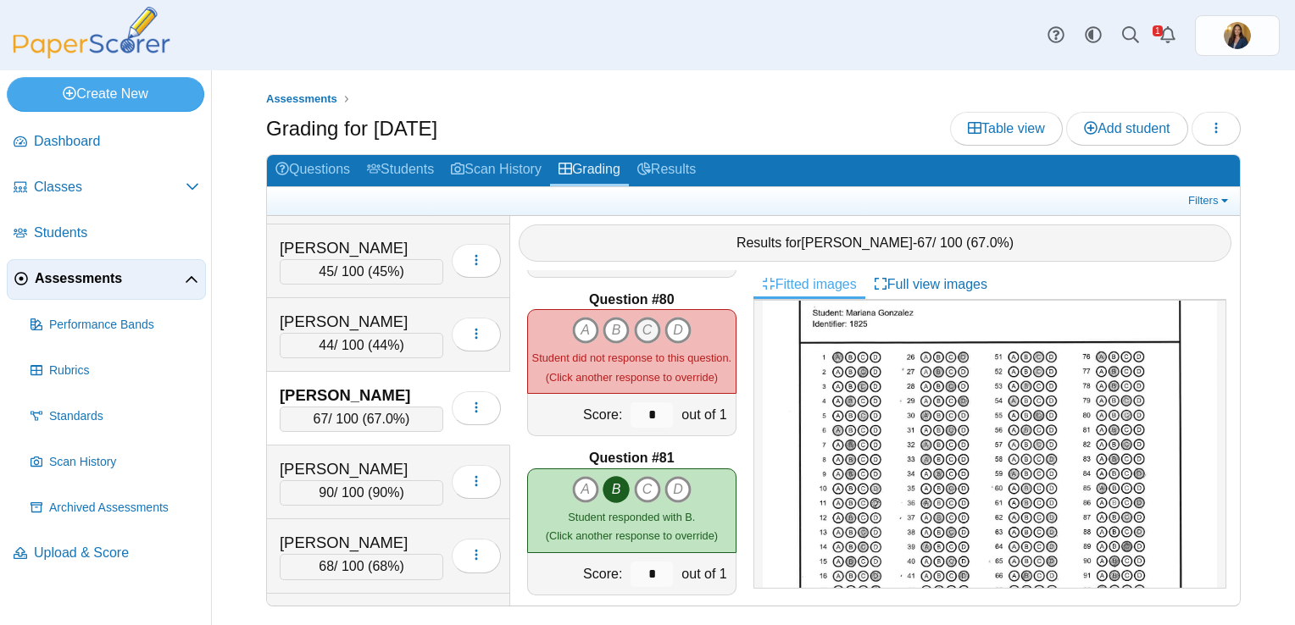
click at [634, 317] on icon "C" at bounding box center [647, 330] width 27 height 27
type input "*"
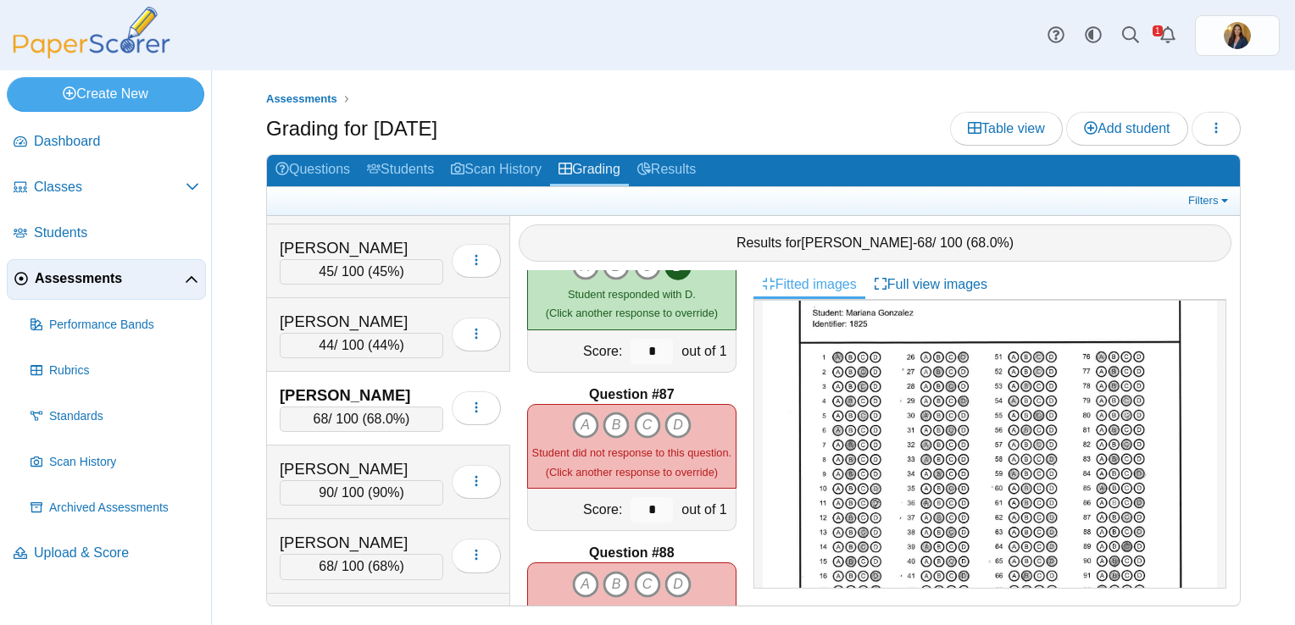
scroll to position [13642, 0]
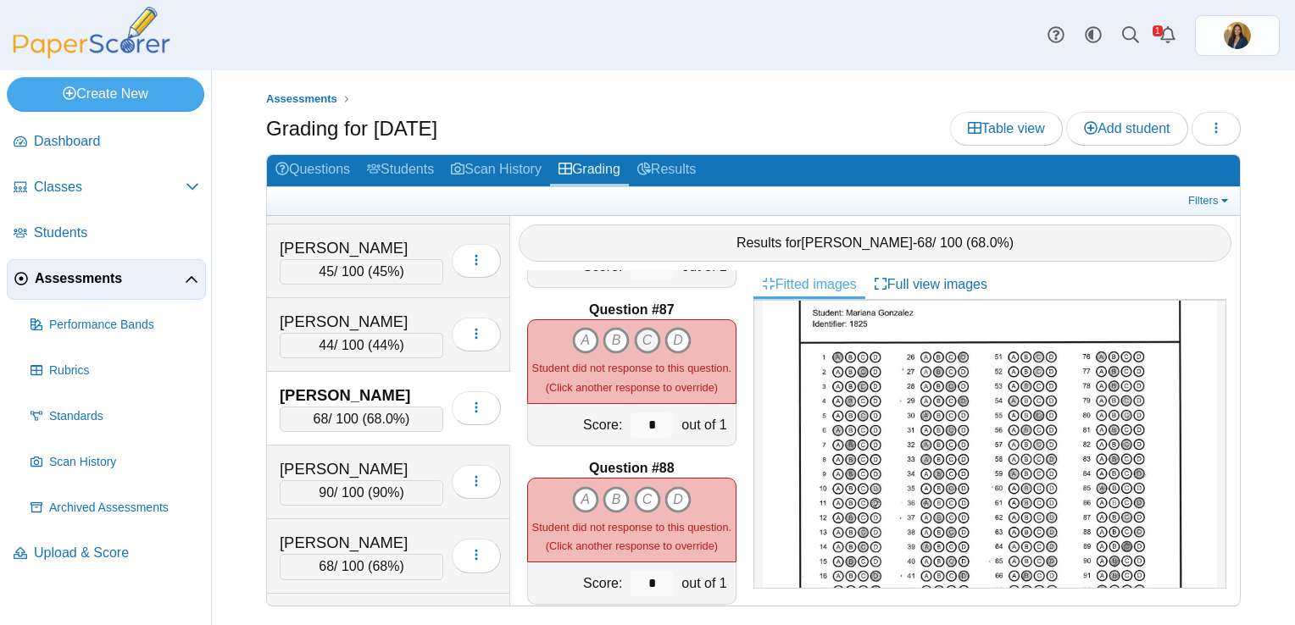
click at [641, 327] on icon "C" at bounding box center [647, 340] width 27 height 27
type input "*"
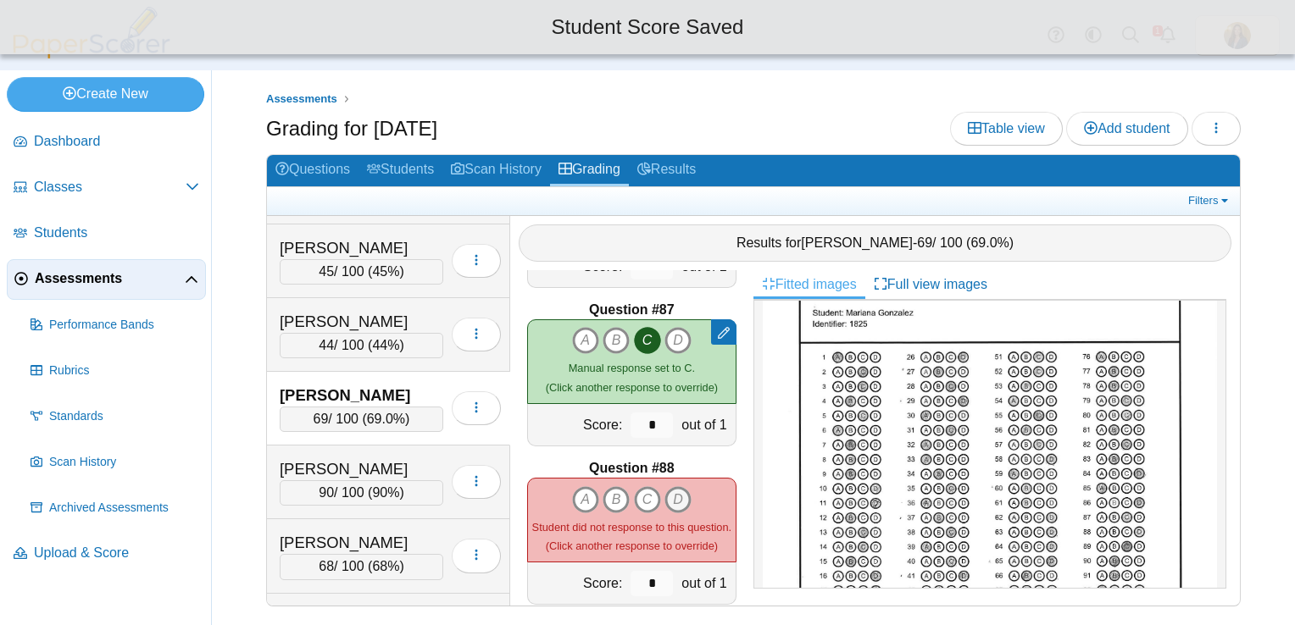
click at [668, 495] on icon "D" at bounding box center [677, 499] width 27 height 27
type input "*"
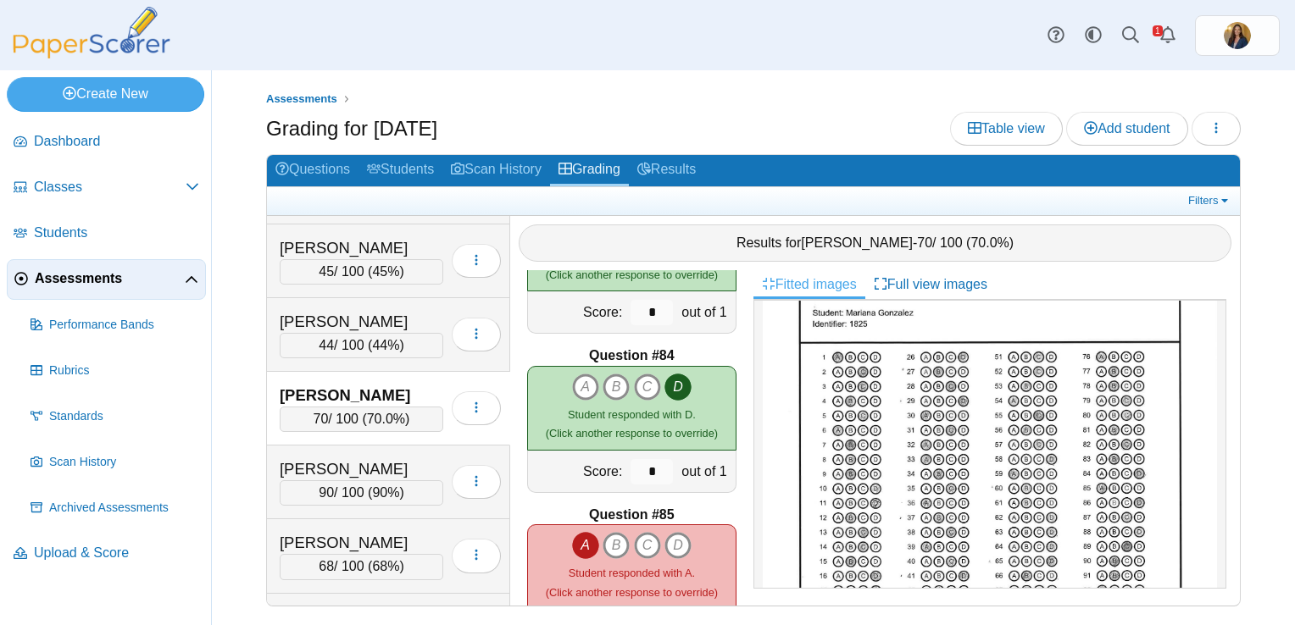
scroll to position [12526, 0]
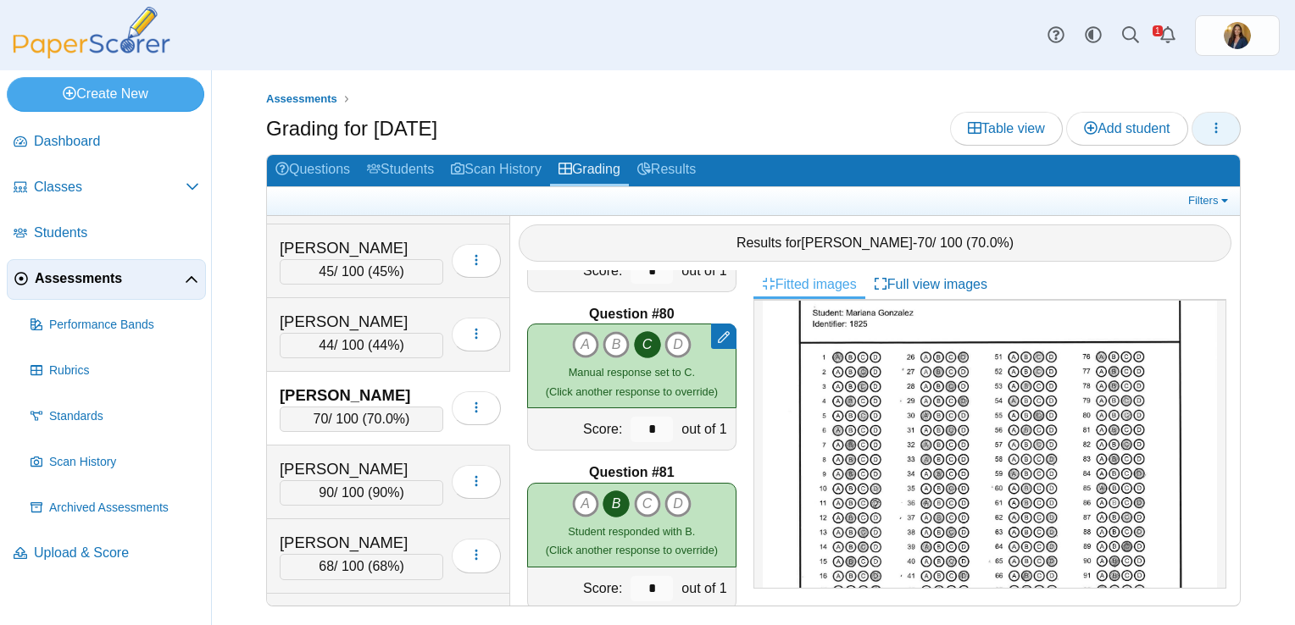
click at [1213, 130] on icon "button" at bounding box center [1216, 128] width 14 height 14
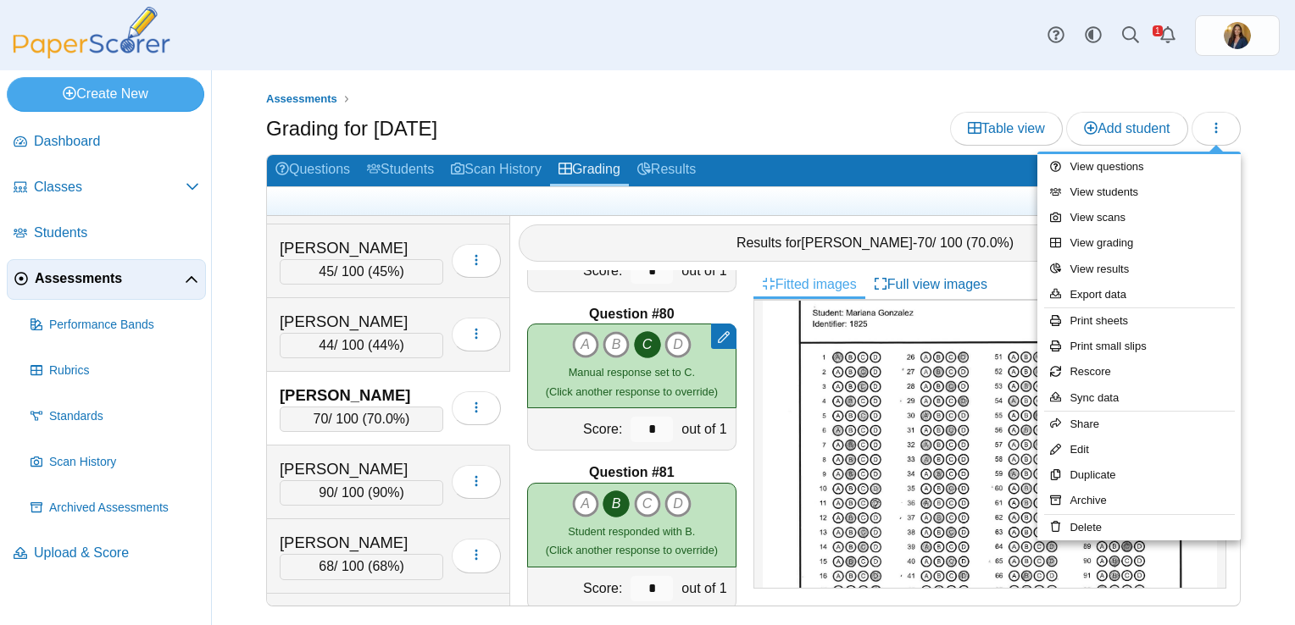
click at [632, 61] on div "Dashboard Classes Archived classes Students Assessments" at bounding box center [647, 35] width 1295 height 70
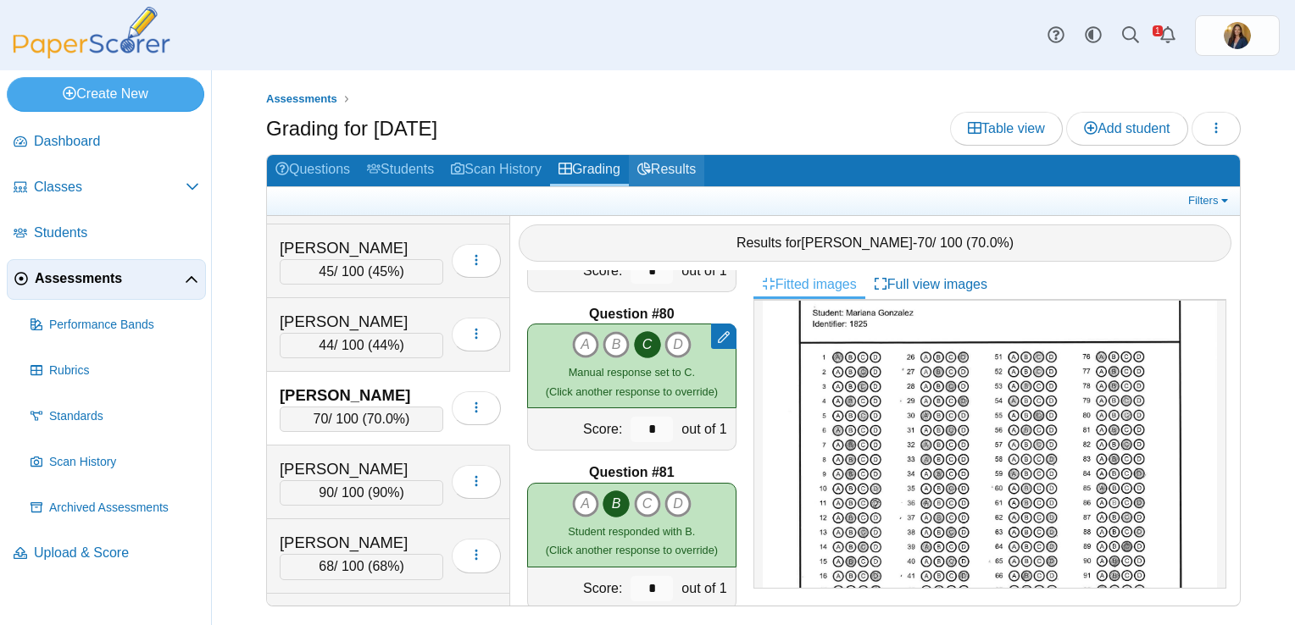
click at [681, 173] on link "Results" at bounding box center [666, 170] width 75 height 31
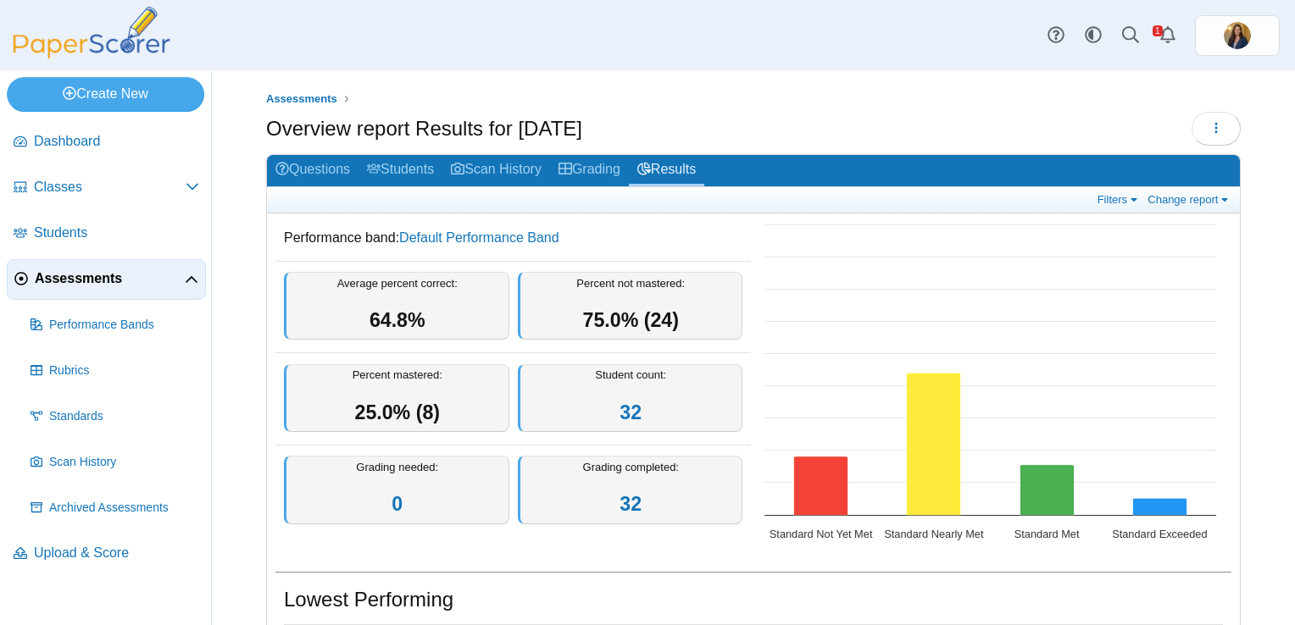
click at [603, 164] on link "Grading" at bounding box center [589, 170] width 79 height 31
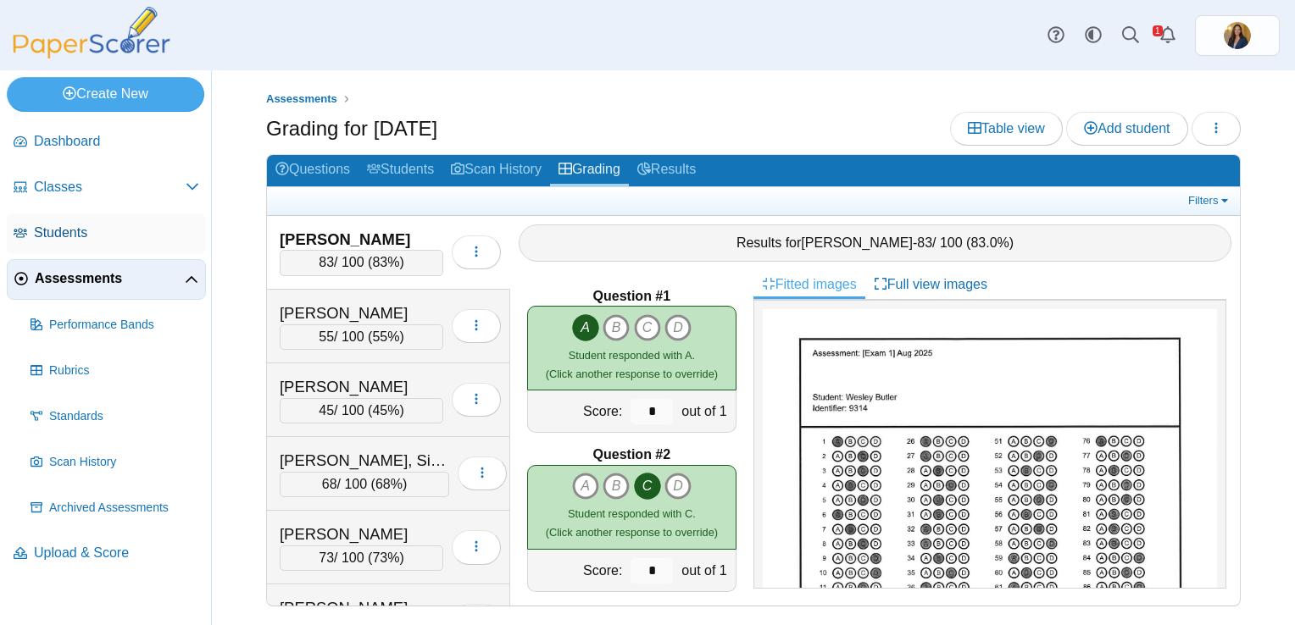
click at [35, 230] on span "Students" at bounding box center [116, 233] width 165 height 19
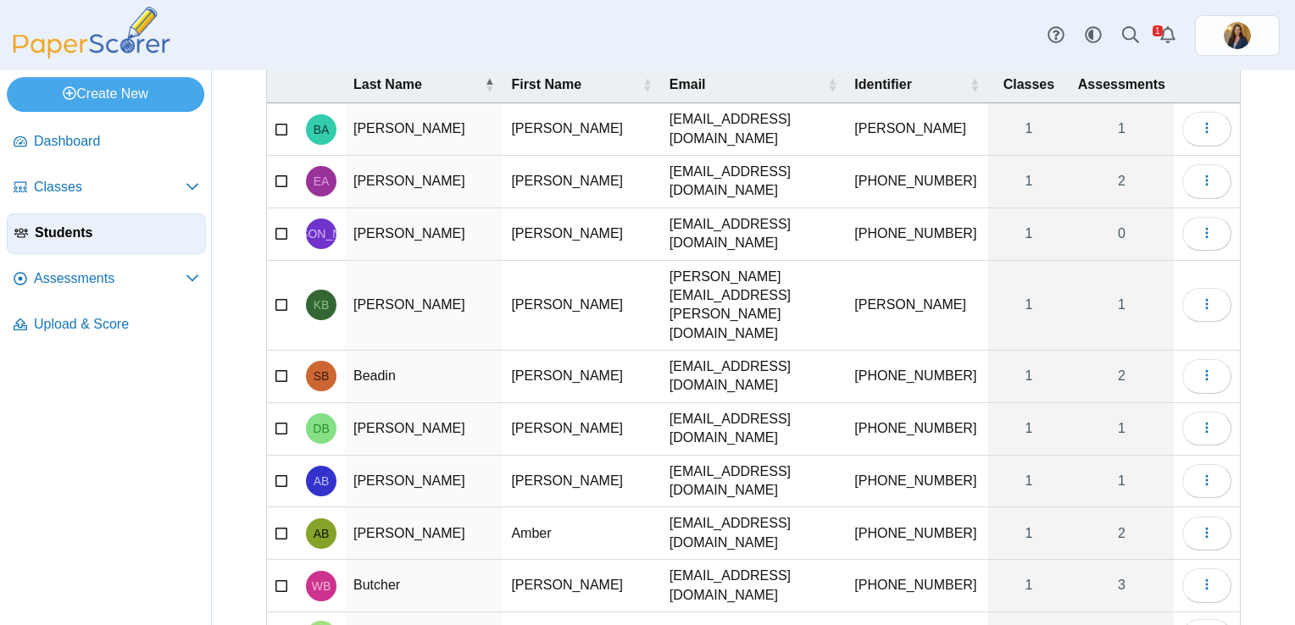
scroll to position [147, 0]
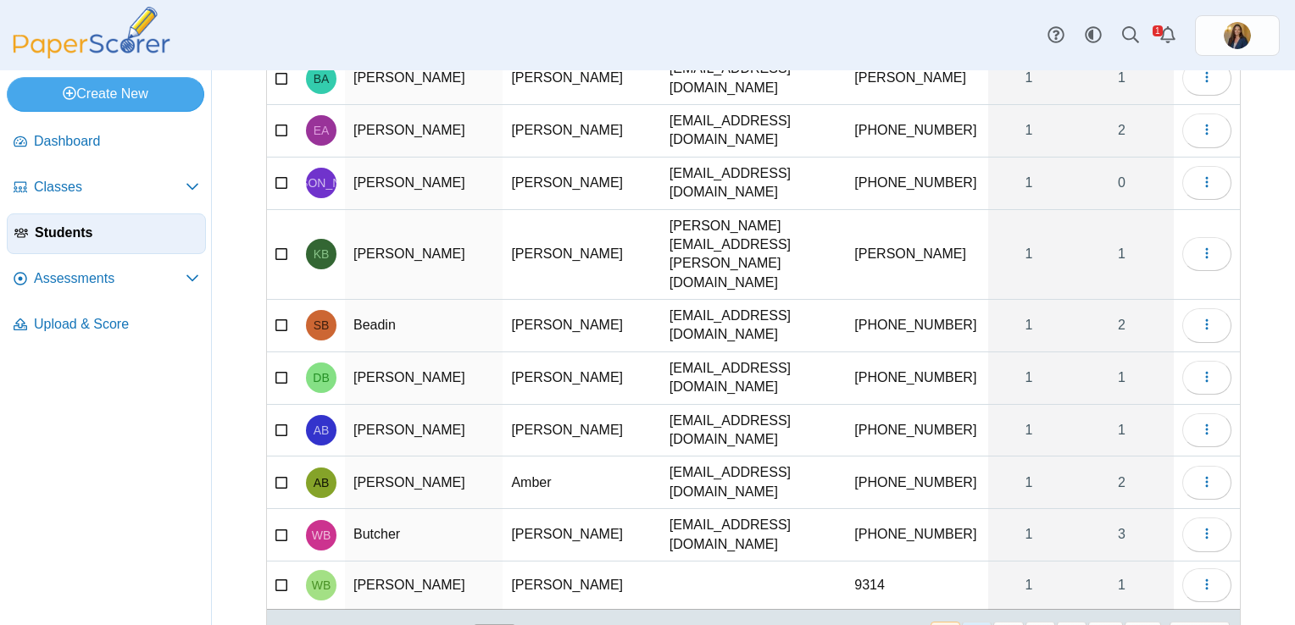
click at [979, 622] on button "2" at bounding box center [977, 636] width 30 height 28
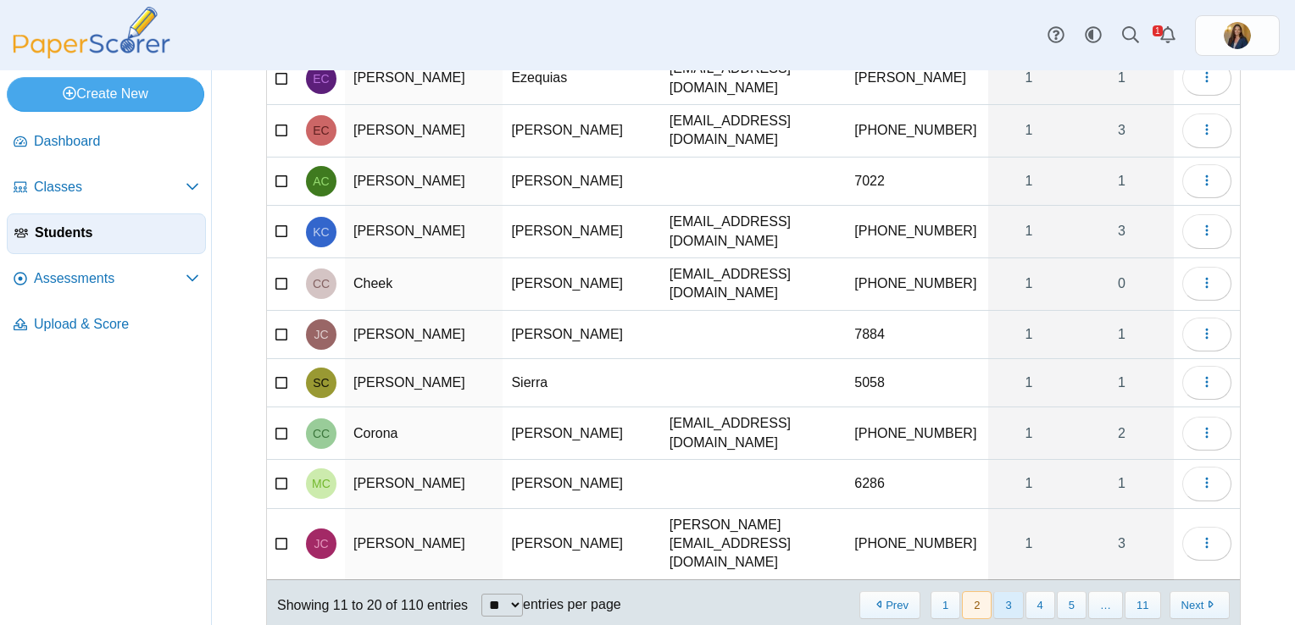
click at [996, 591] on button "3" at bounding box center [1008, 605] width 30 height 28
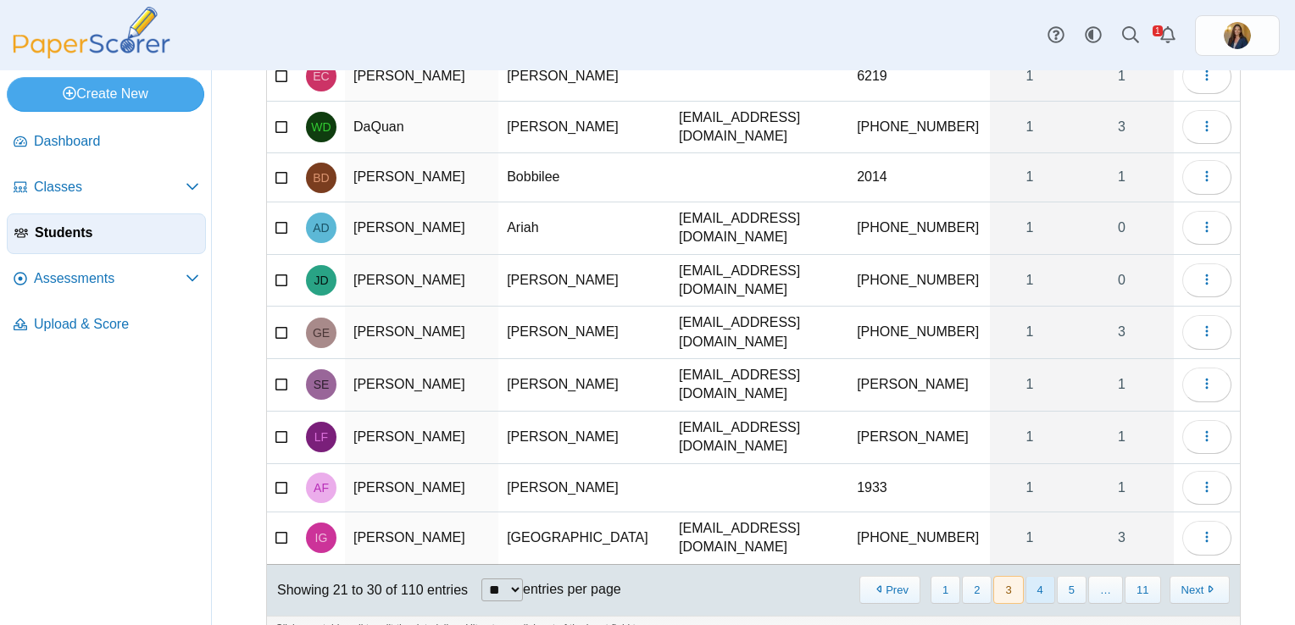
click at [1027, 576] on button "4" at bounding box center [1040, 590] width 30 height 28
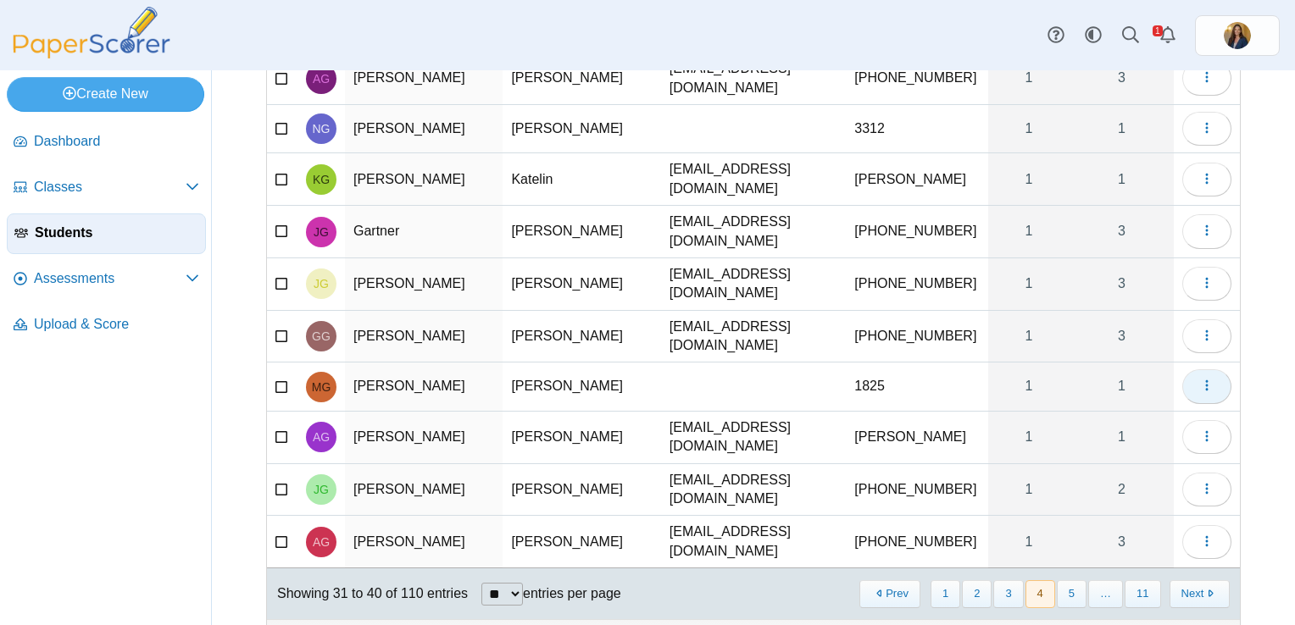
click at [1202, 376] on button "button" at bounding box center [1206, 386] width 49 height 34
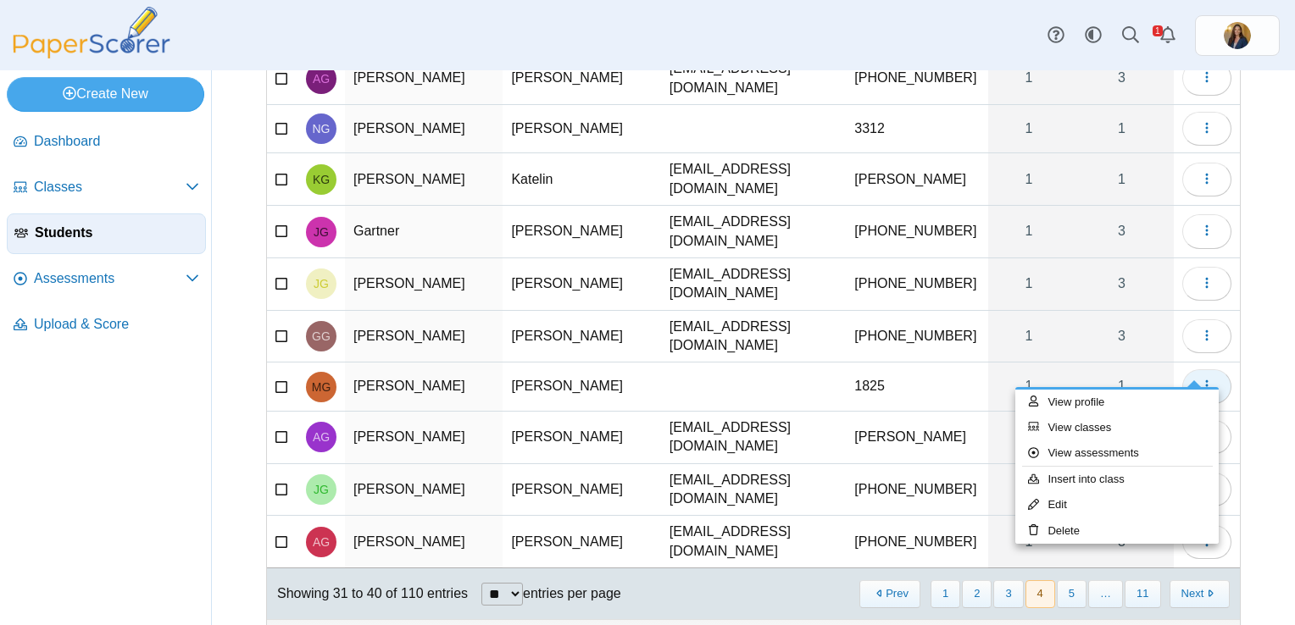
click at [1202, 376] on button "button" at bounding box center [1206, 386] width 49 height 34
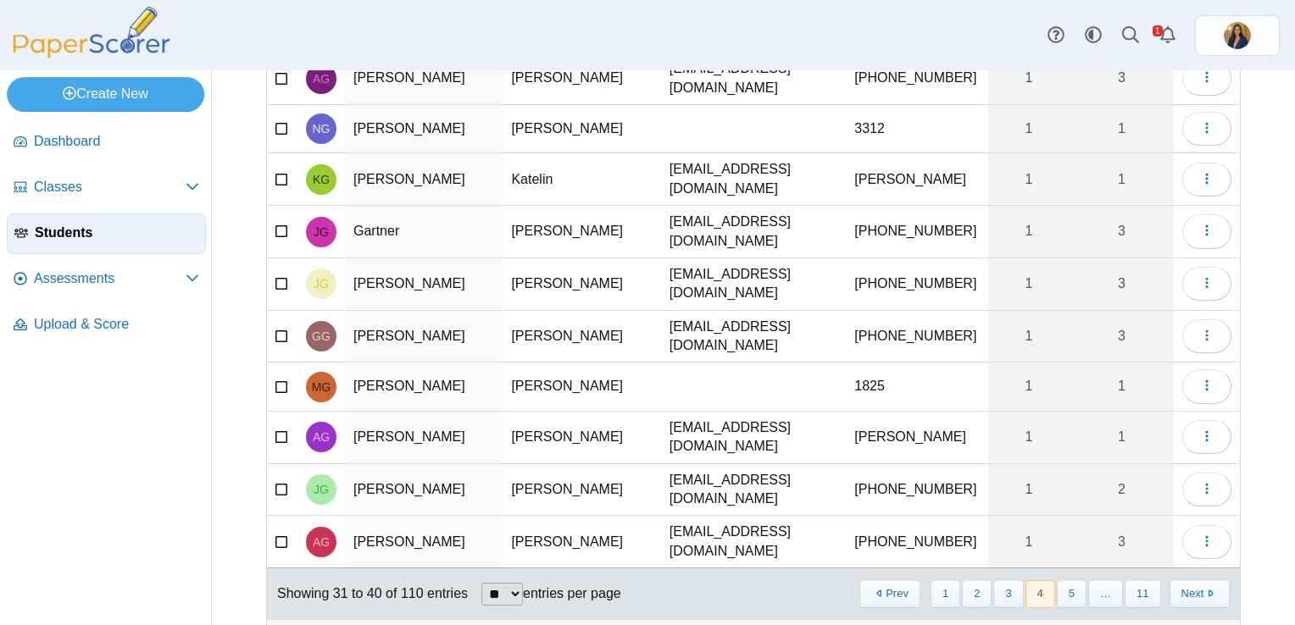
click at [419, 369] on td "Gonzalez" at bounding box center [424, 387] width 158 height 48
click at [729, 414] on td "alyciagordillo1738@gmail.com" at bounding box center [753, 438] width 185 height 53
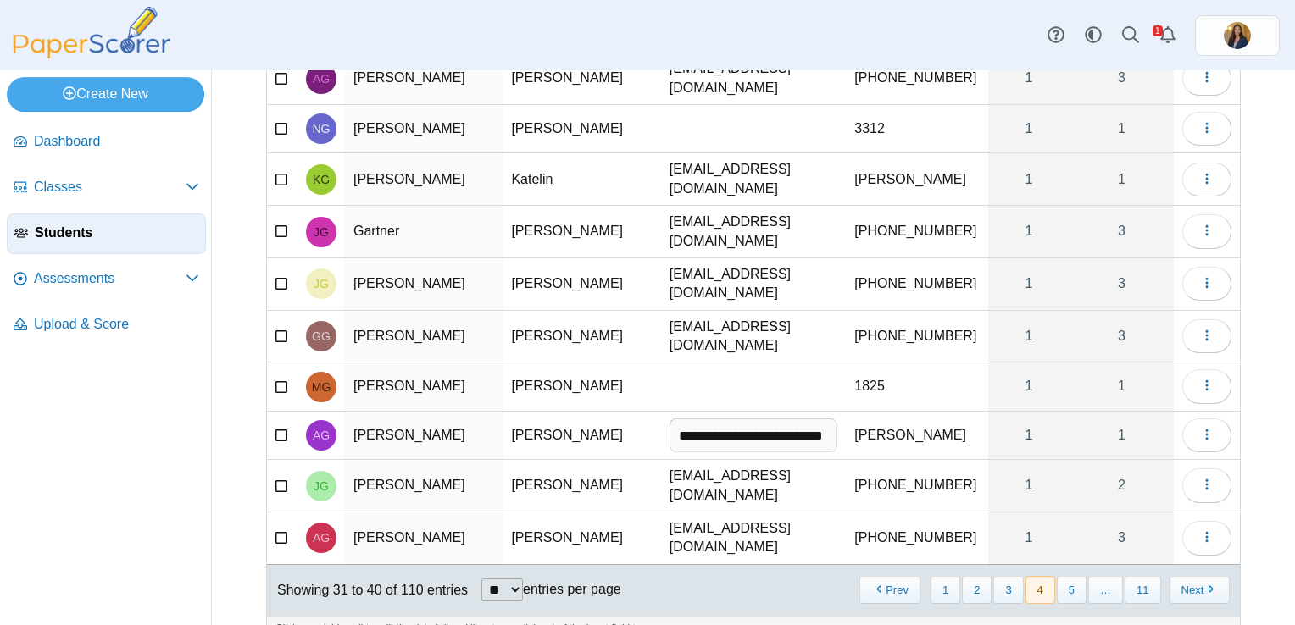
scroll to position [0, 4]
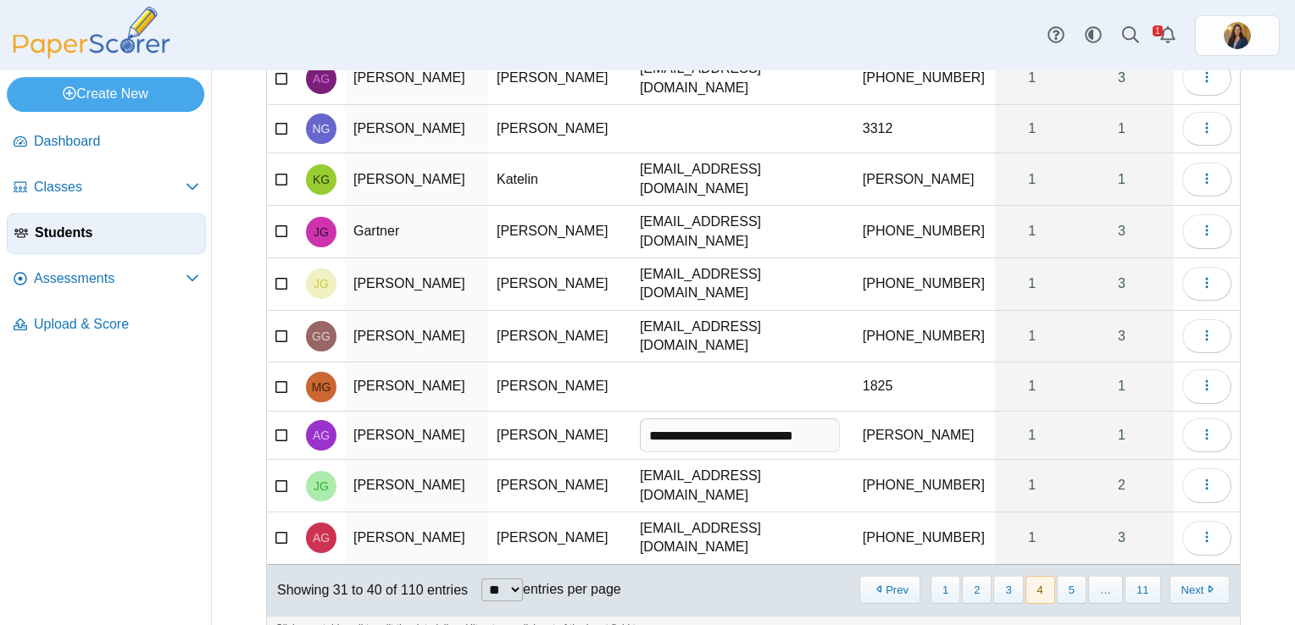
click at [736, 513] on td "Addygregory6@gmail.com" at bounding box center [742, 539] width 223 height 53
type input "**********"
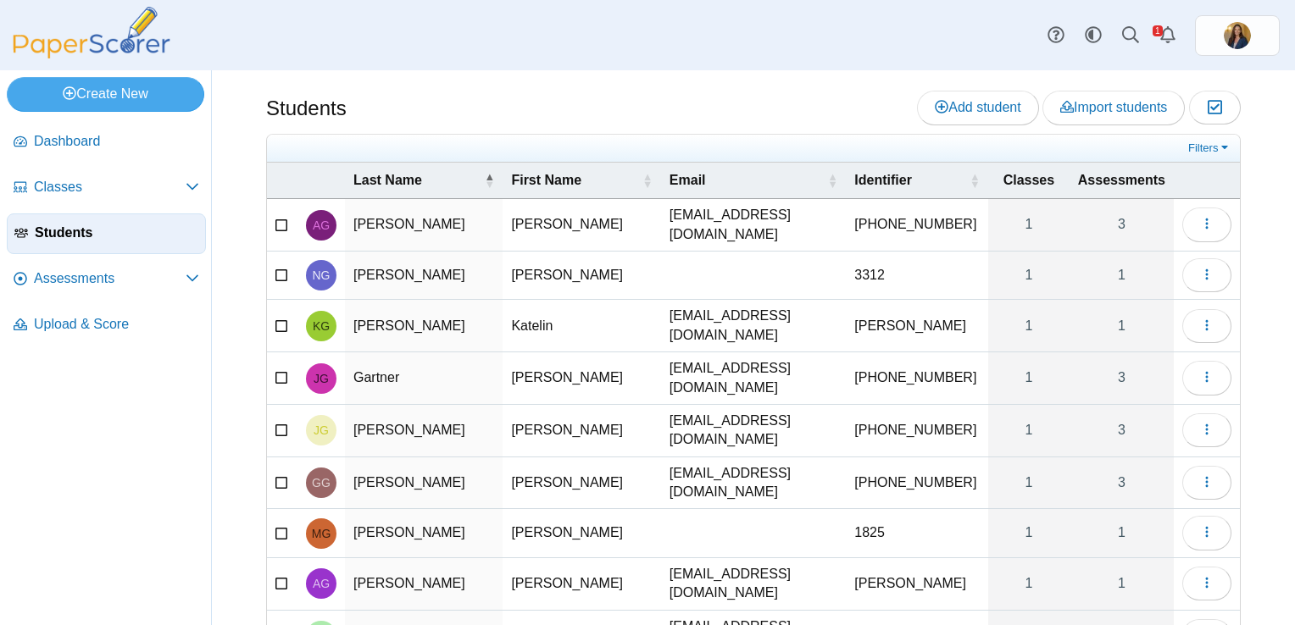
scroll to position [147, 0]
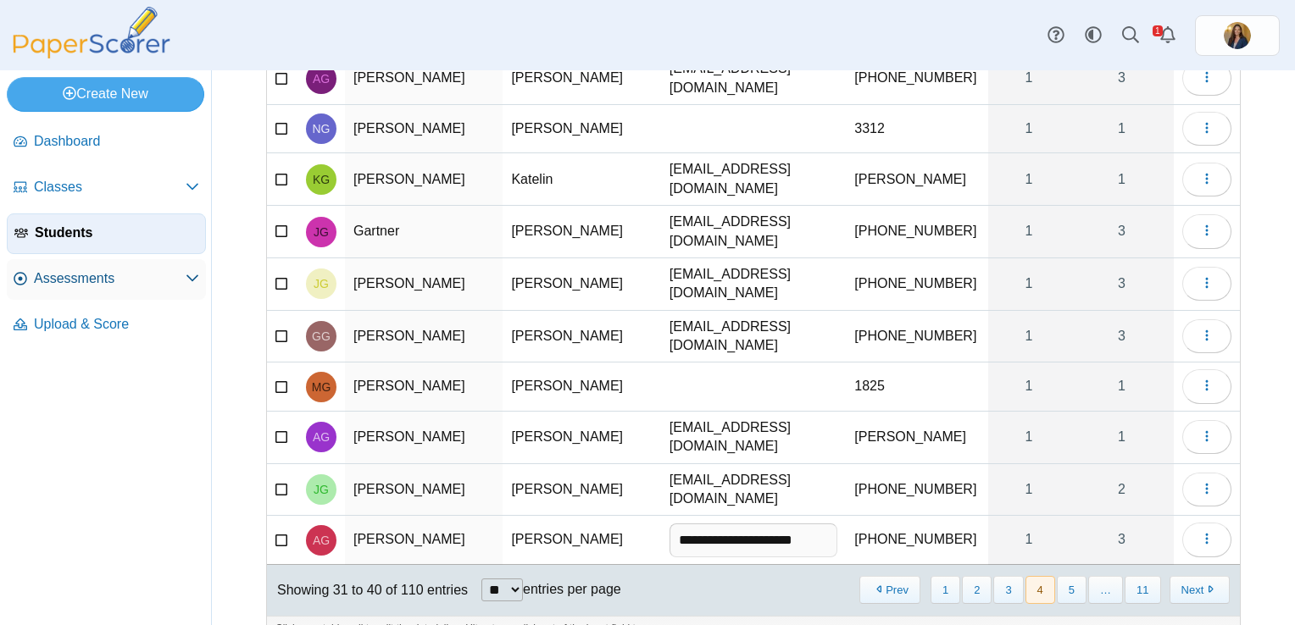
click at [81, 273] on span "Assessments" at bounding box center [110, 278] width 152 height 19
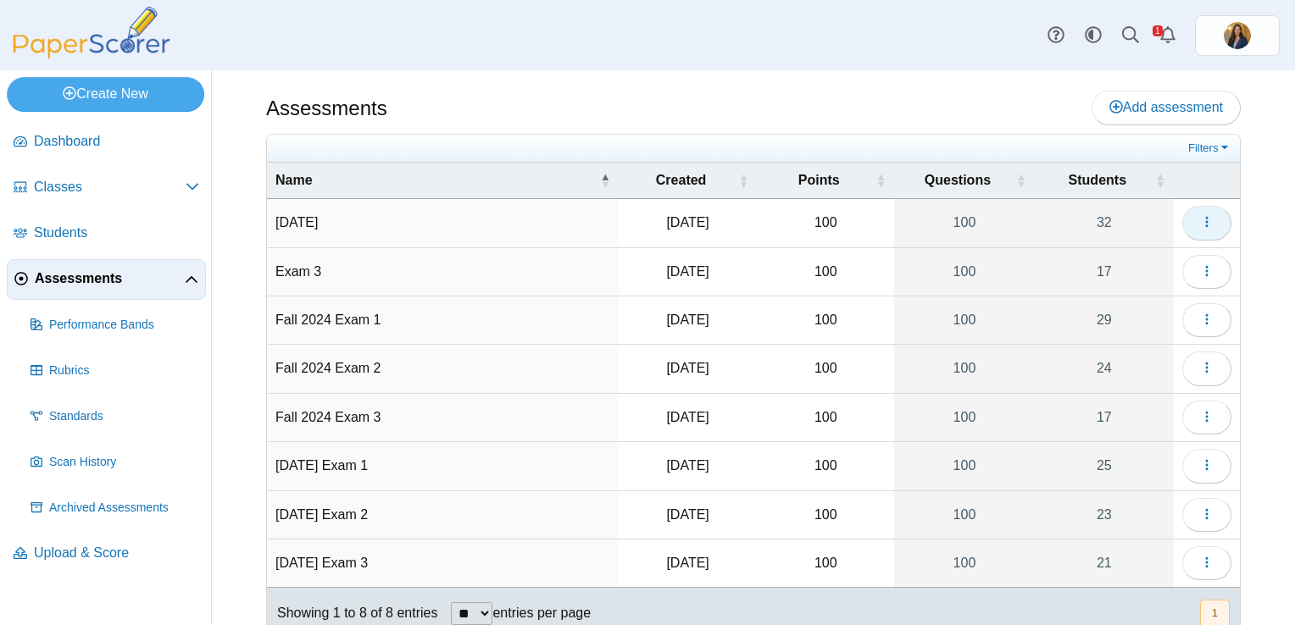
click at [1202, 220] on button "button" at bounding box center [1206, 223] width 49 height 34
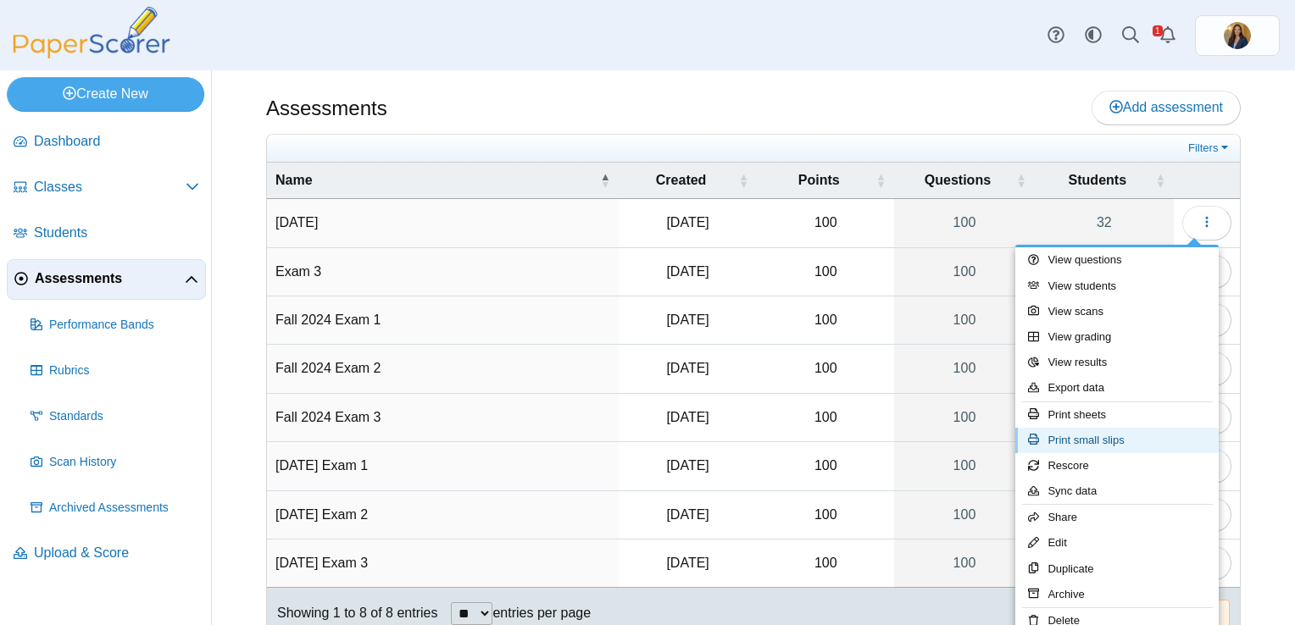
click at [1144, 447] on link "Print small slips" at bounding box center [1116, 440] width 203 height 25
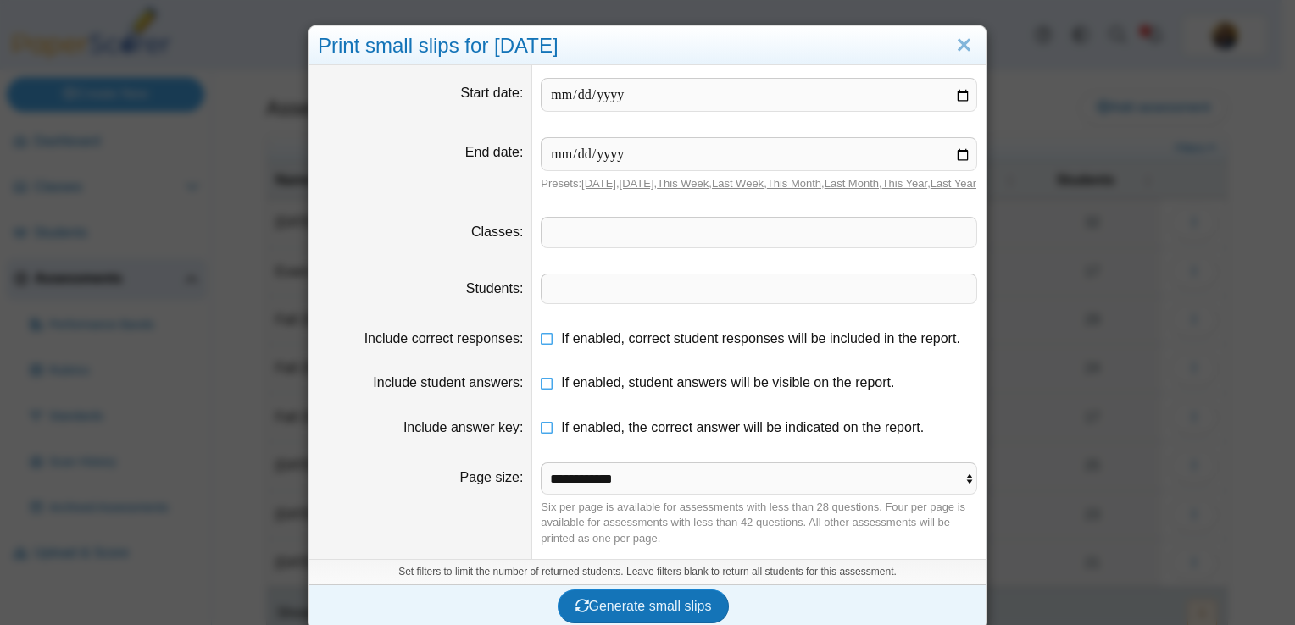
click at [587, 303] on span at bounding box center [758, 289] width 435 height 29
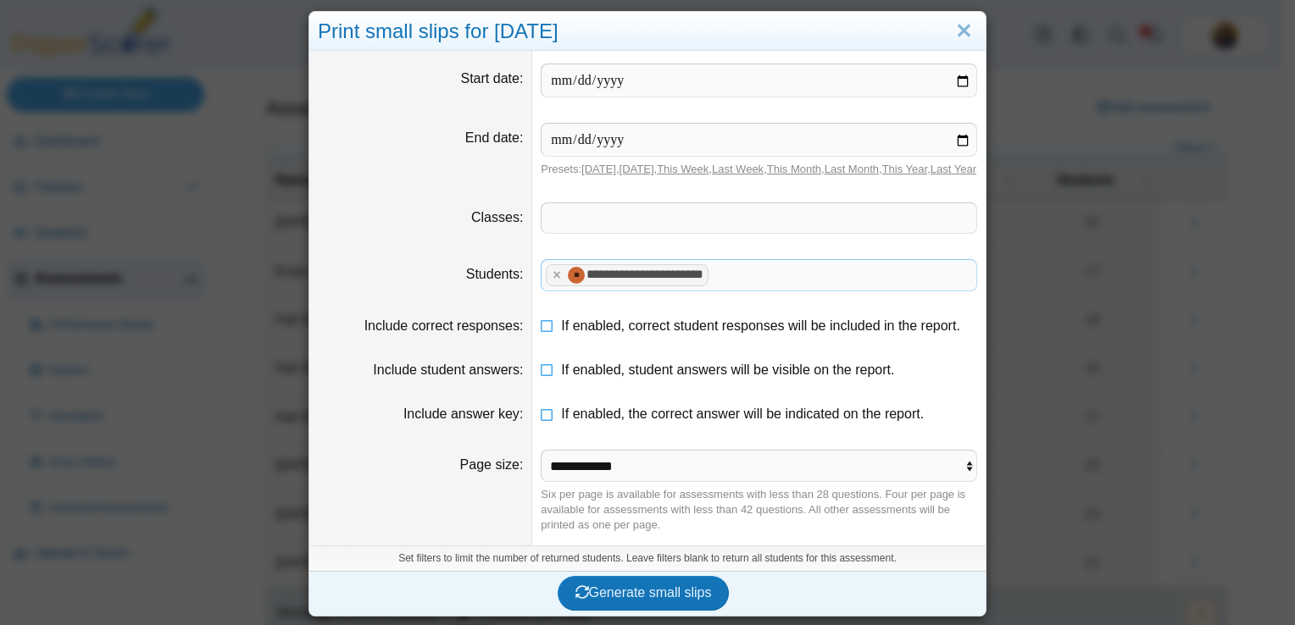
scroll to position [27, 0]
click at [650, 593] on span "Generate small slips" at bounding box center [643, 593] width 136 height 14
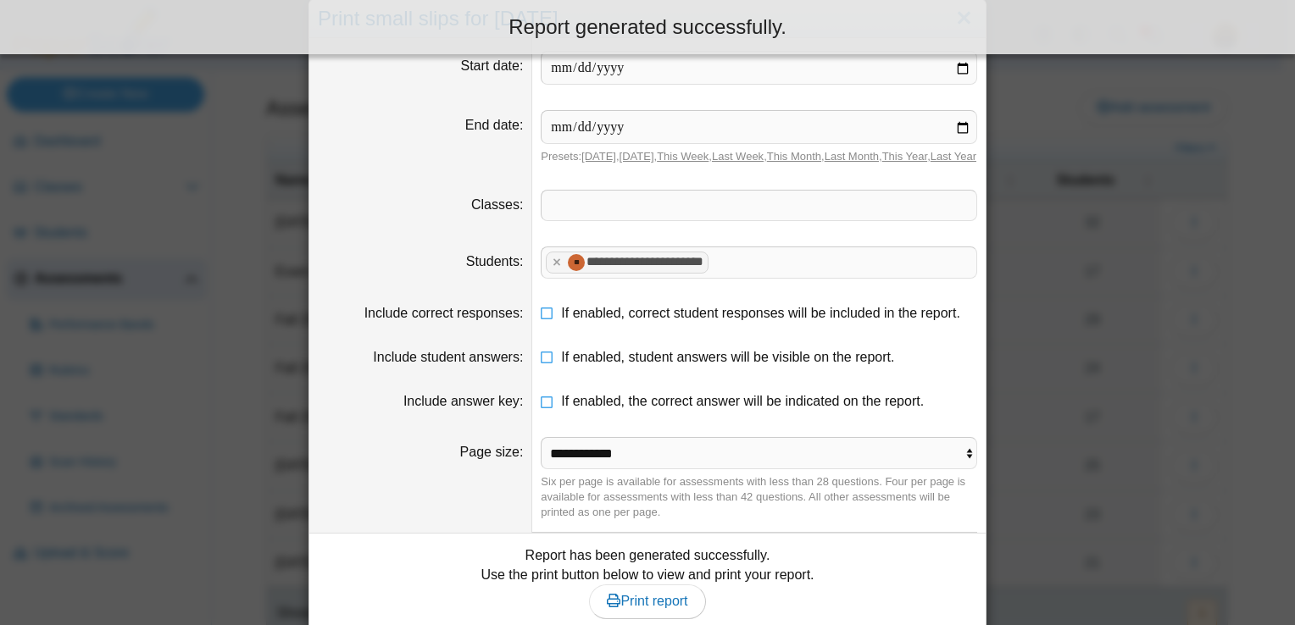
scroll to position [125, 0]
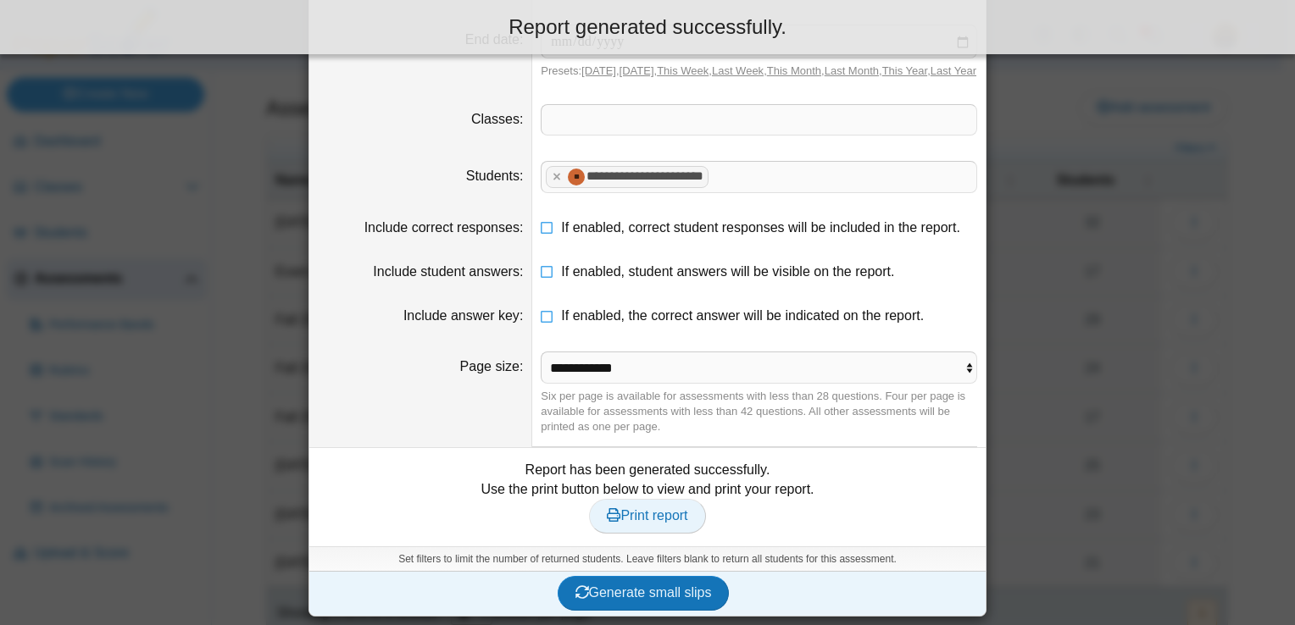
click at [624, 519] on span "Print report" at bounding box center [647, 515] width 80 height 14
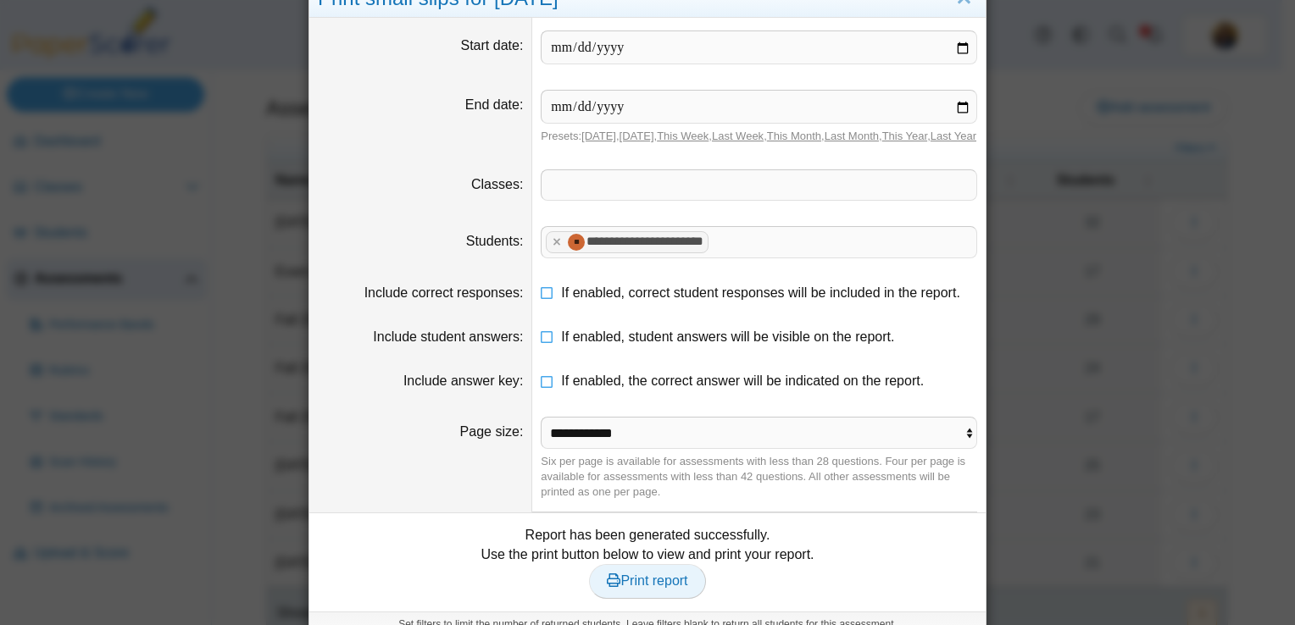
scroll to position [0, 0]
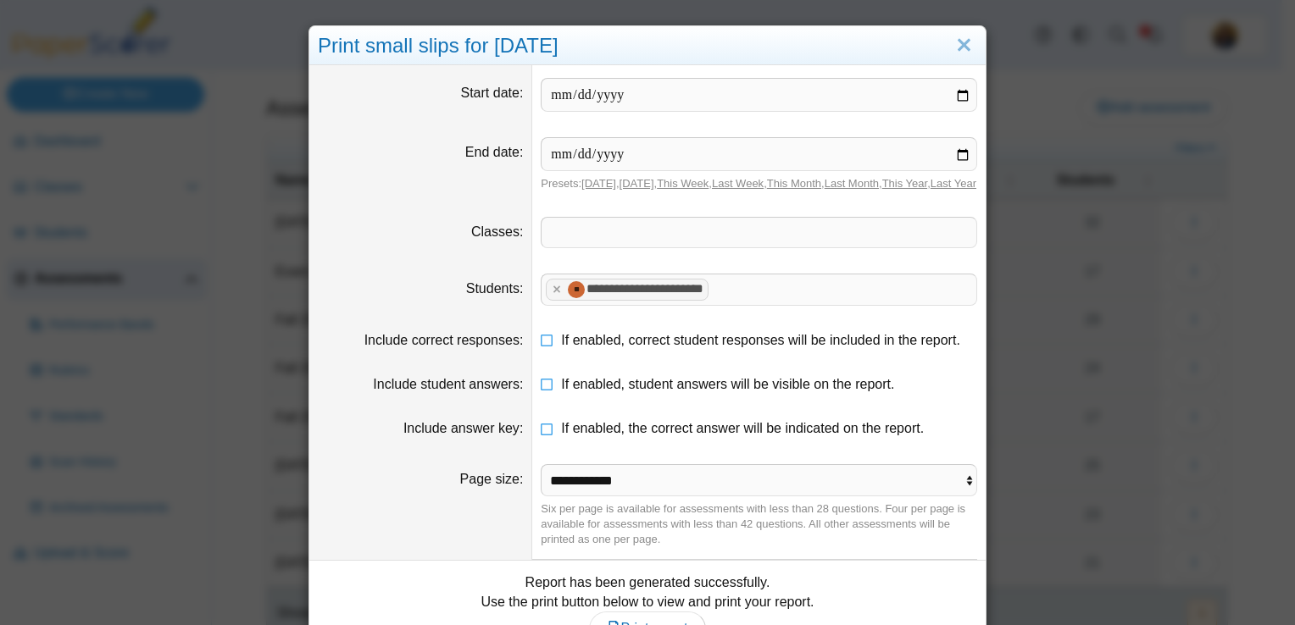
click at [952, 25] on div "**********" at bounding box center [647, 377] width 678 height 704
click at [955, 42] on link "Close" at bounding box center [964, 45] width 26 height 29
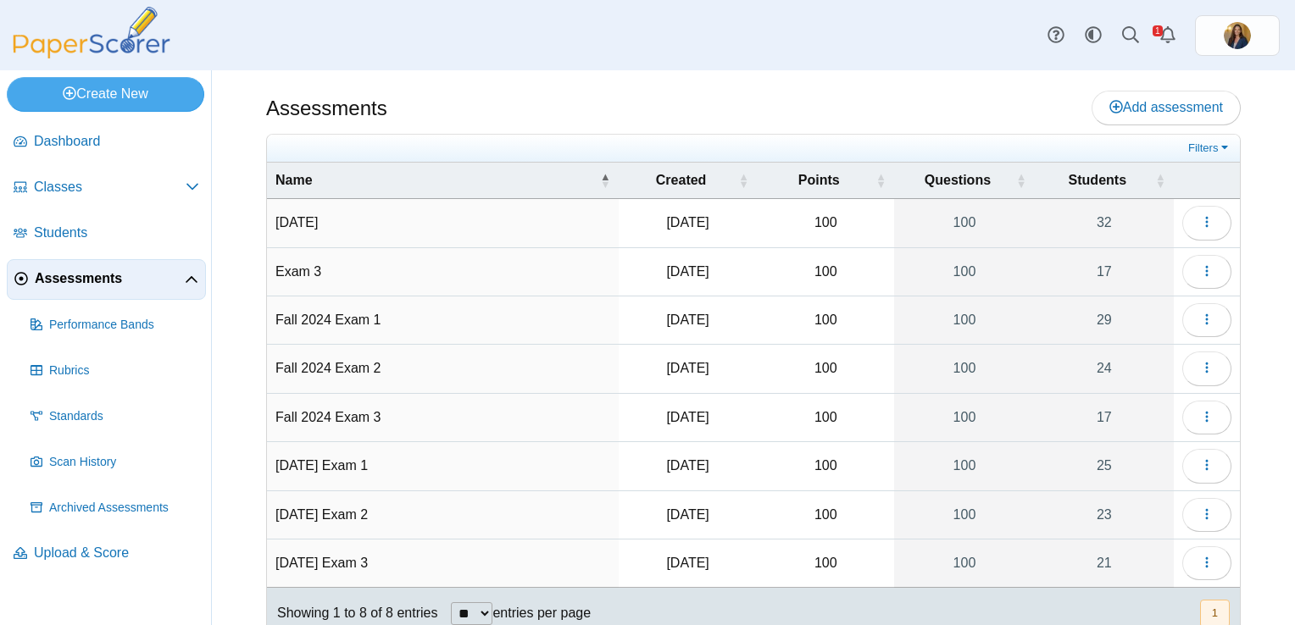
click at [1227, 217] on div "Filters Show only: Loading… Name Created Points Questions Students [DATE] [DATE…" at bounding box center [753, 400] width 974 height 532
click at [1212, 217] on button "button" at bounding box center [1206, 223] width 49 height 34
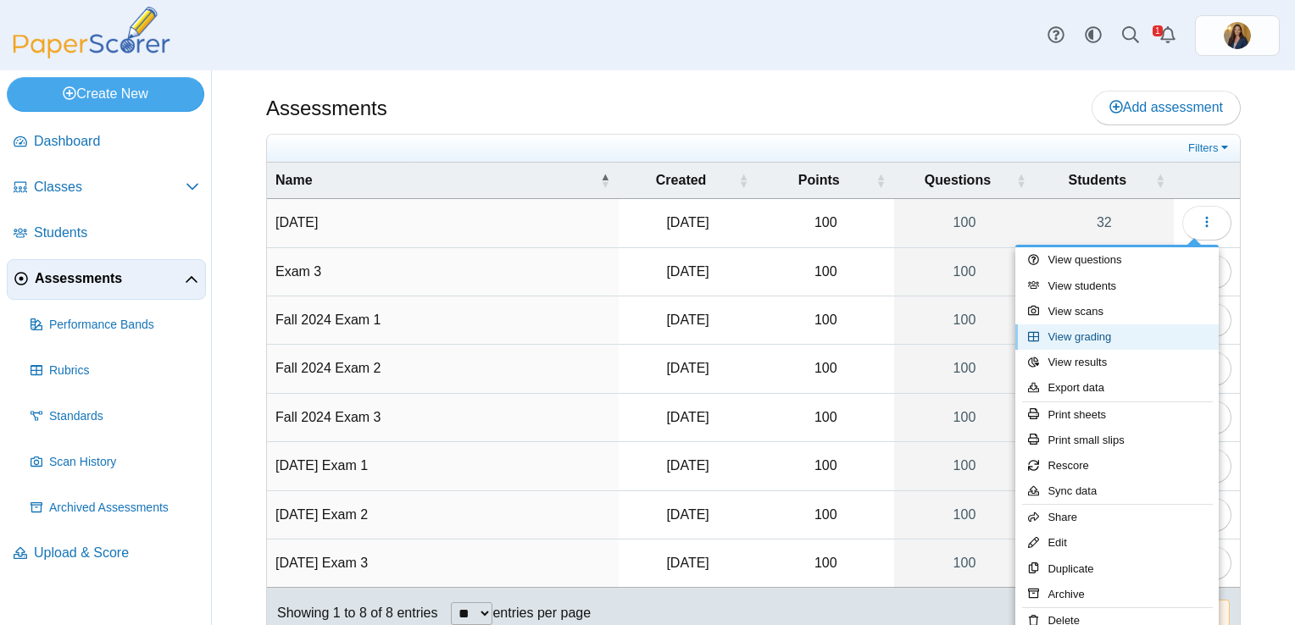
click at [1102, 341] on link "View grading" at bounding box center [1116, 337] width 203 height 25
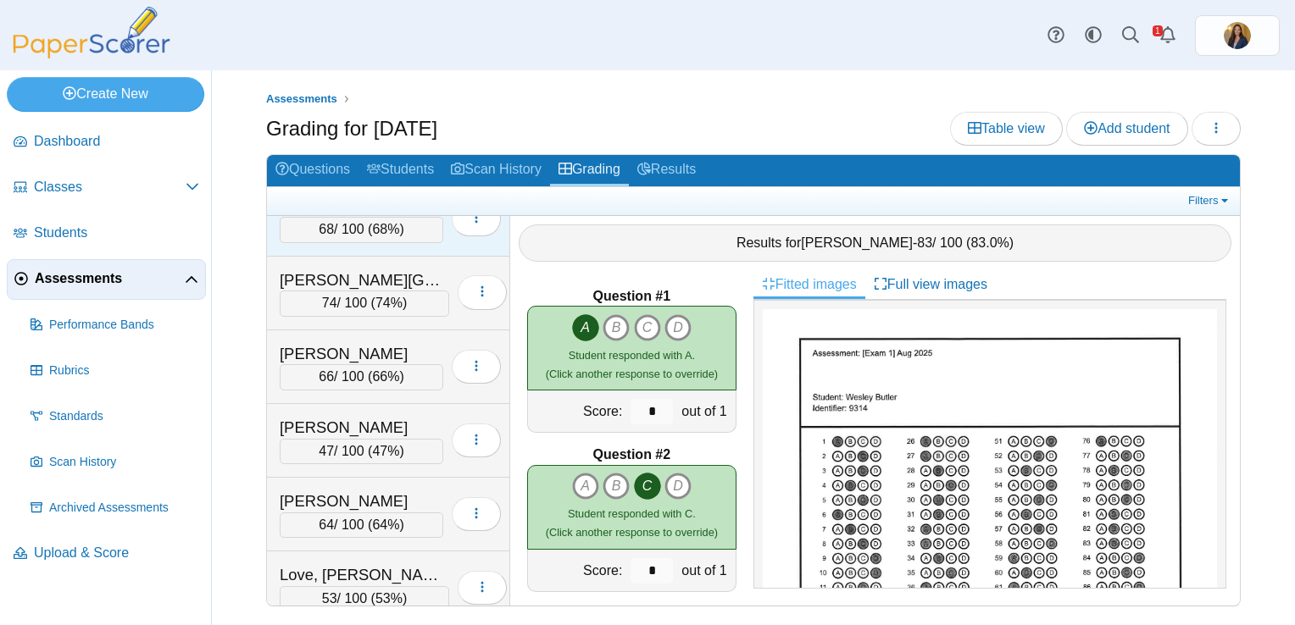
scroll to position [1271, 0]
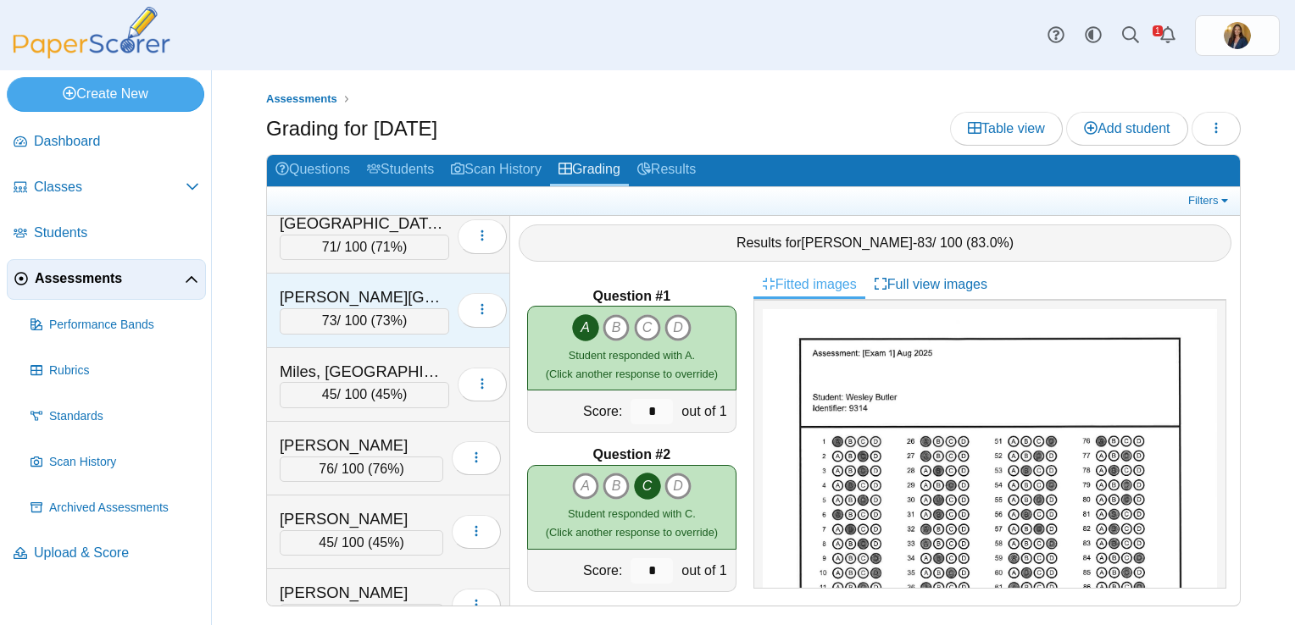
click at [325, 286] on div "[PERSON_NAME][GEOGRAPHIC_DATA]" at bounding box center [364, 297] width 169 height 22
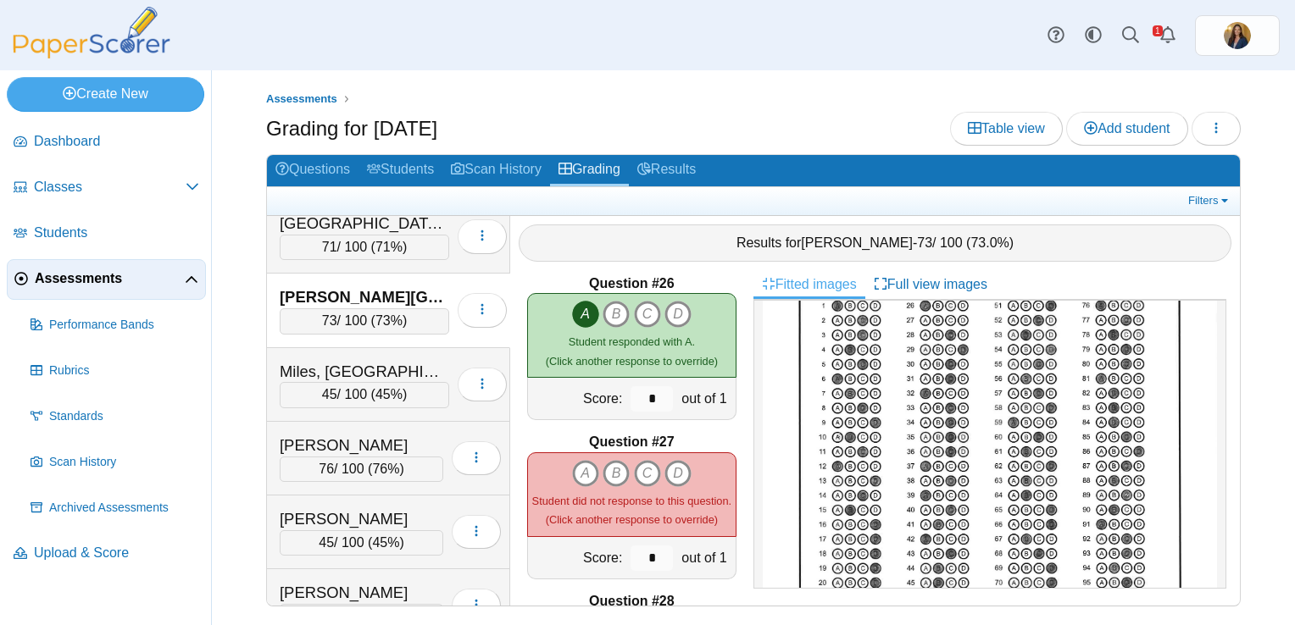
scroll to position [51, 0]
